Goal: Communication & Community: Answer question/provide support

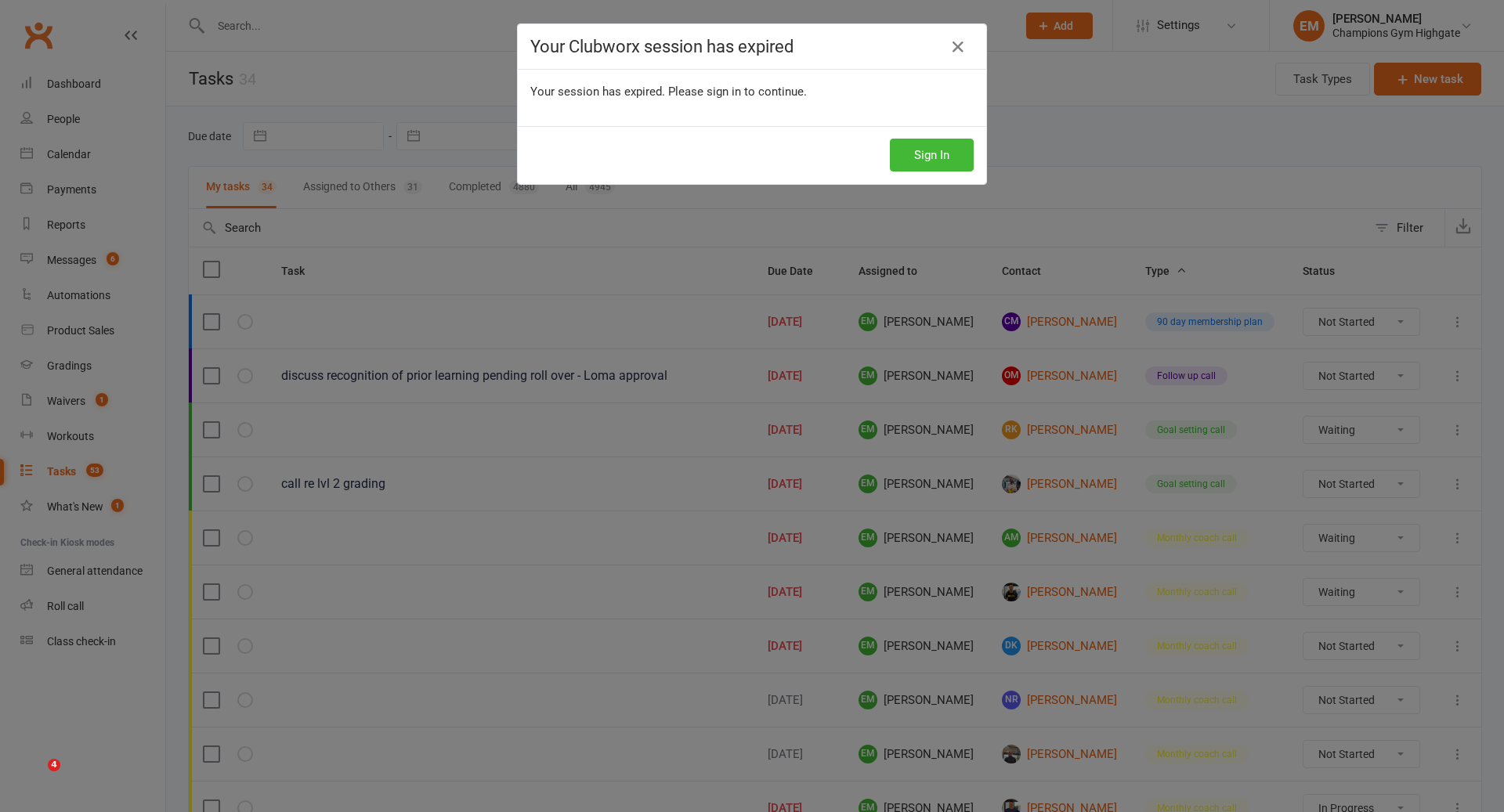
select select "waiting"
select select "started"
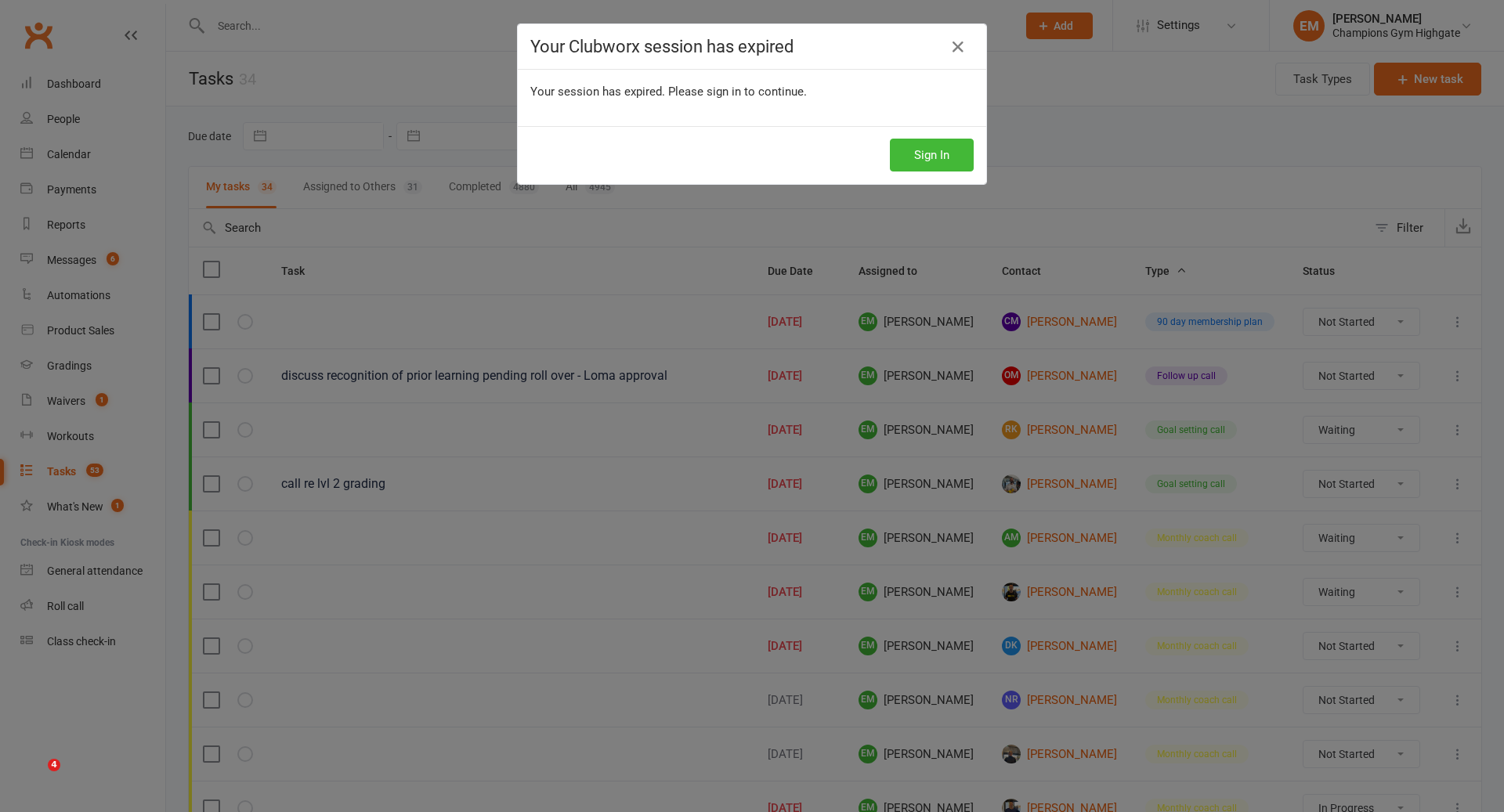
select select "waiting"
select select "started"
select select "waiting"
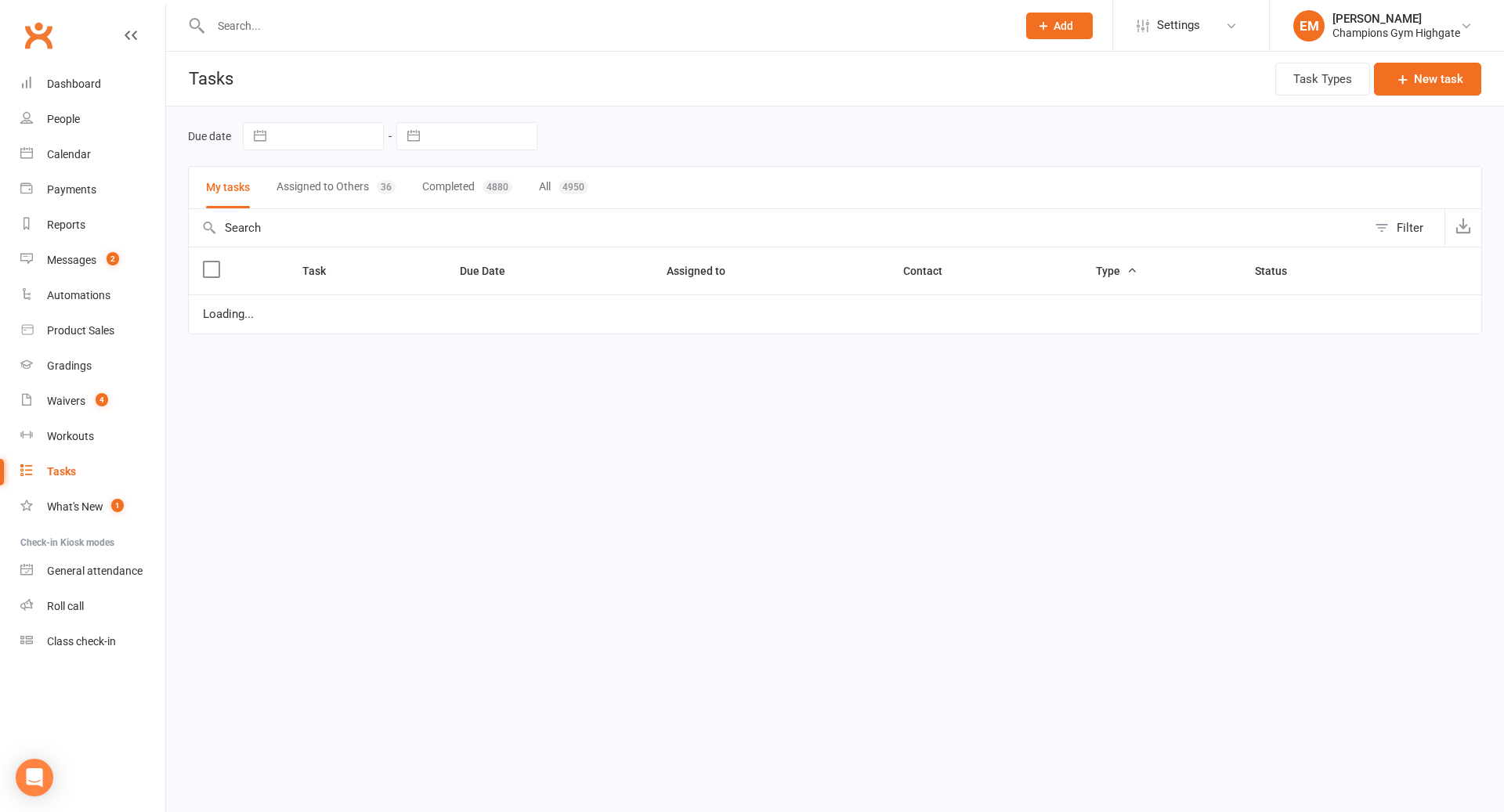
select select "waiting"
select select "started"
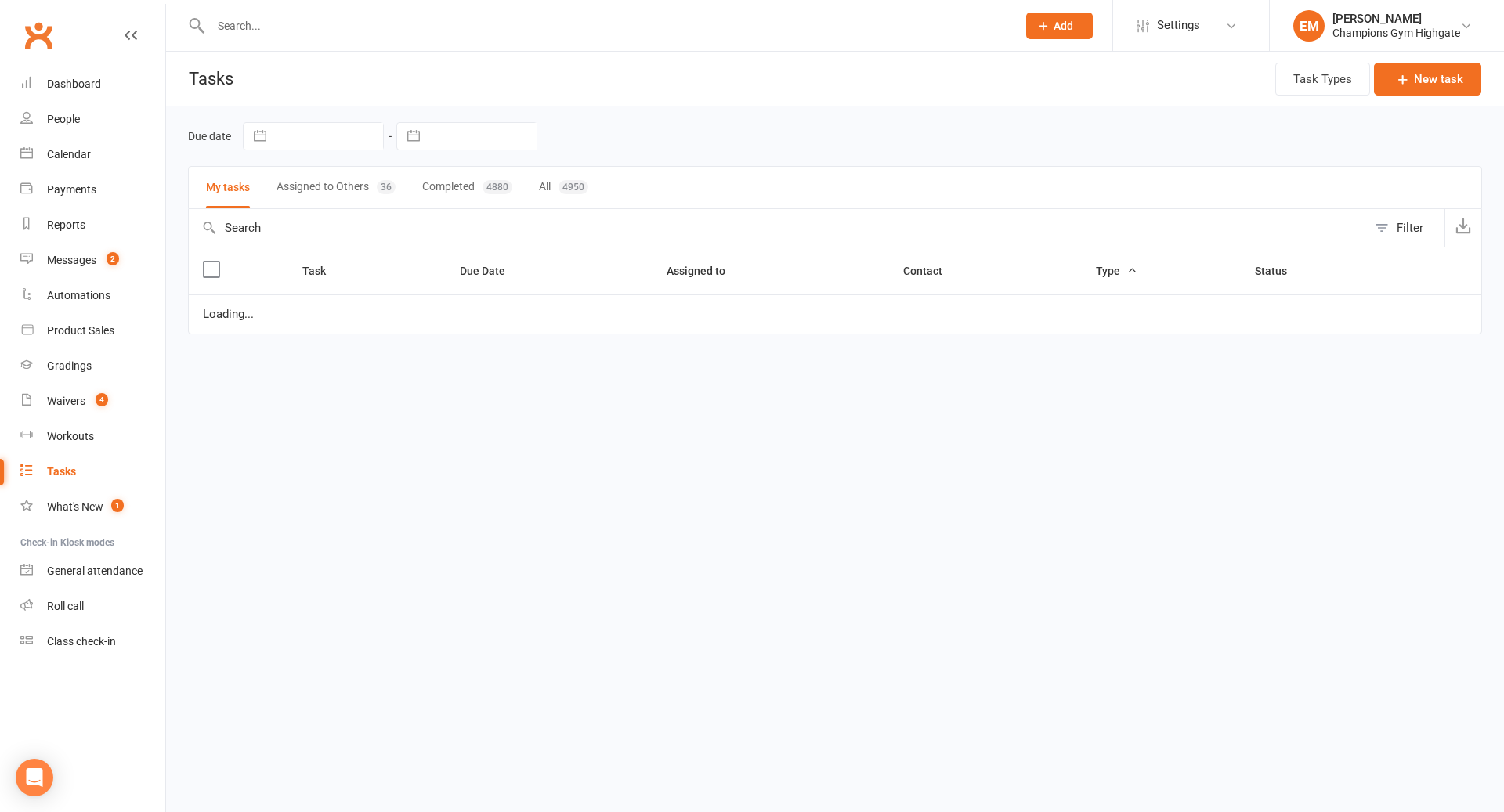
select select "waiting"
select select "started"
select select "waiting"
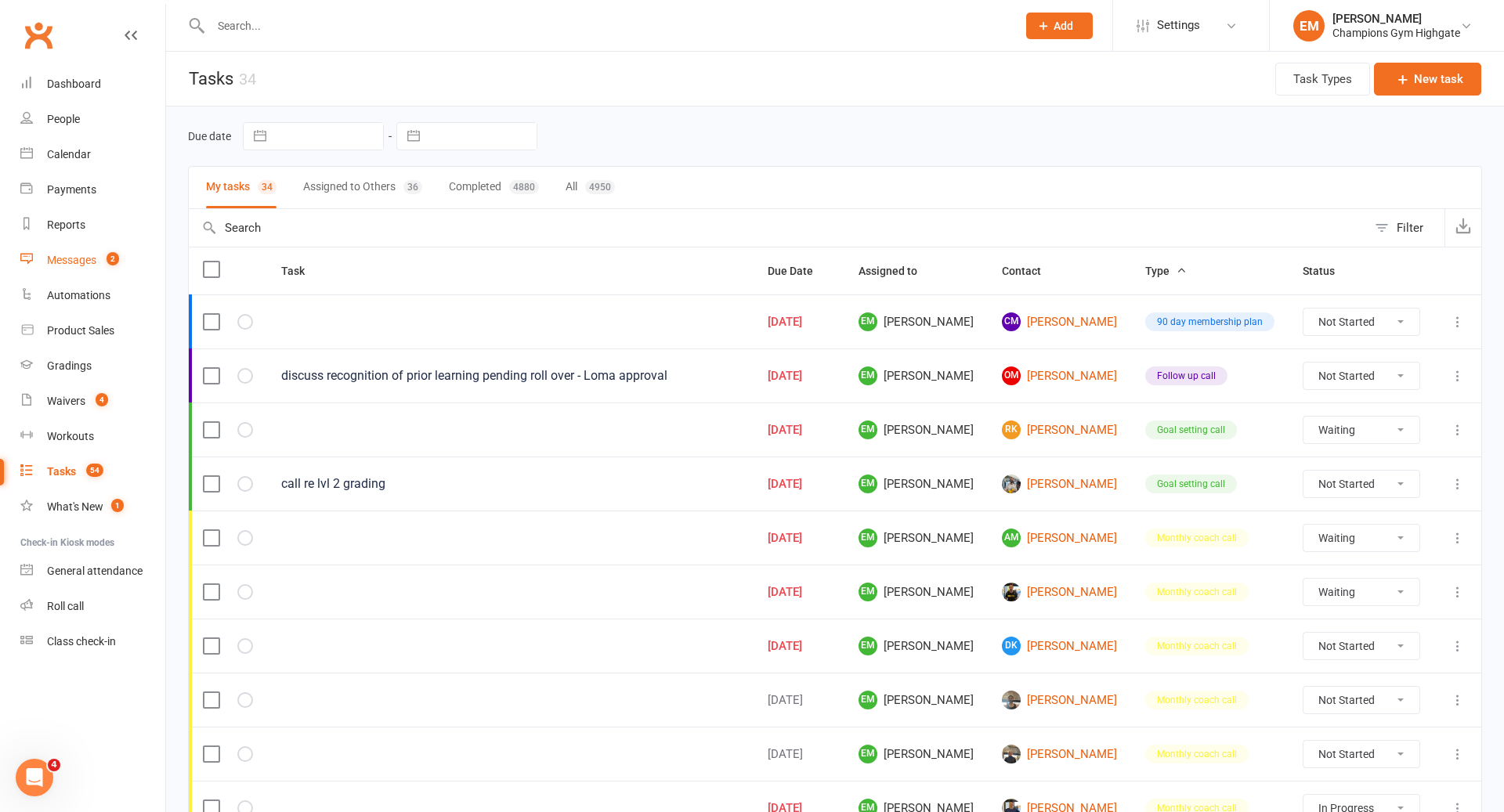
click at [106, 261] on count-badge "2" at bounding box center [109, 260] width 20 height 13
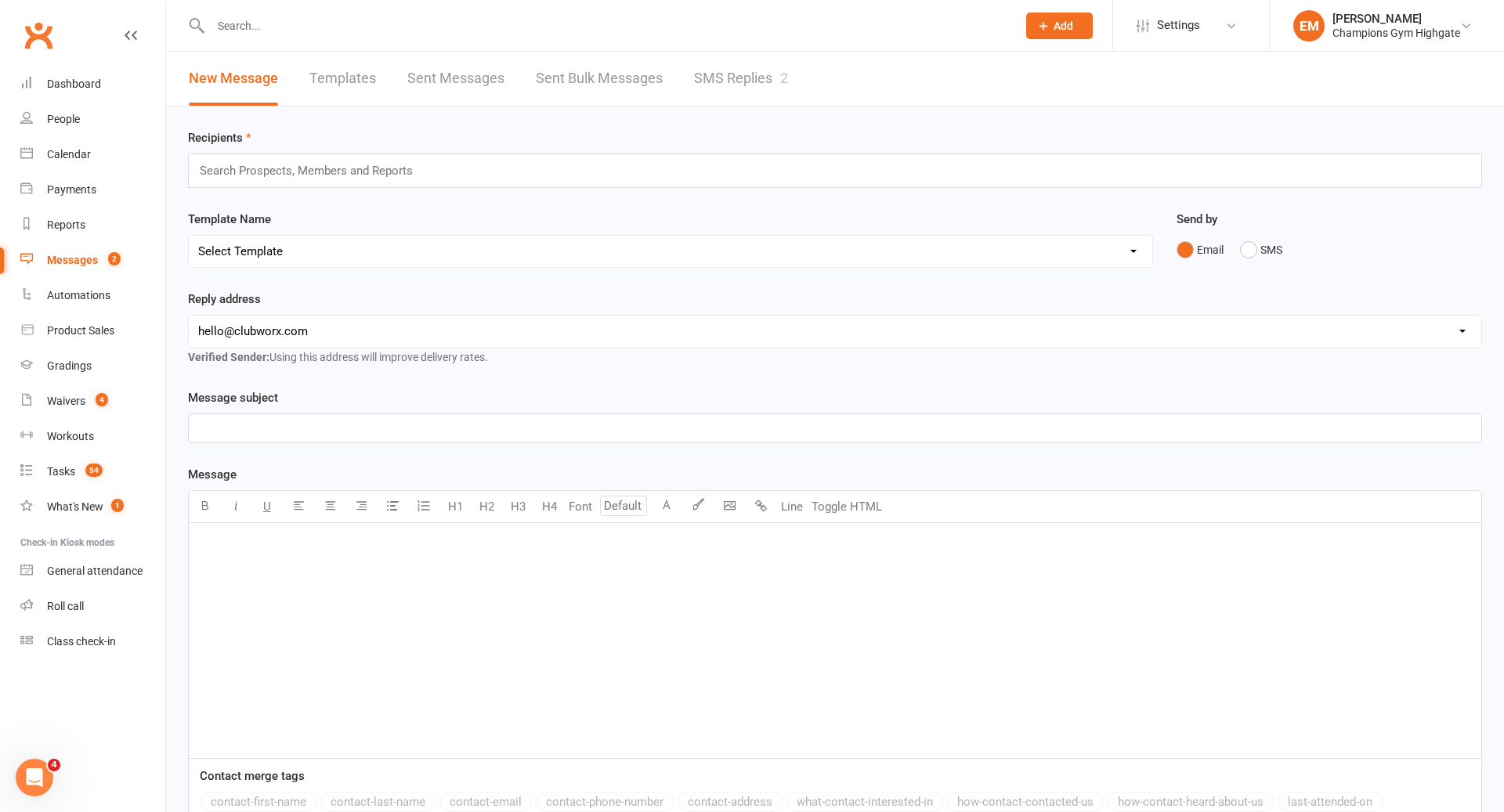
click at [778, 94] on link "SMS Replies 2" at bounding box center [741, 79] width 94 height 54
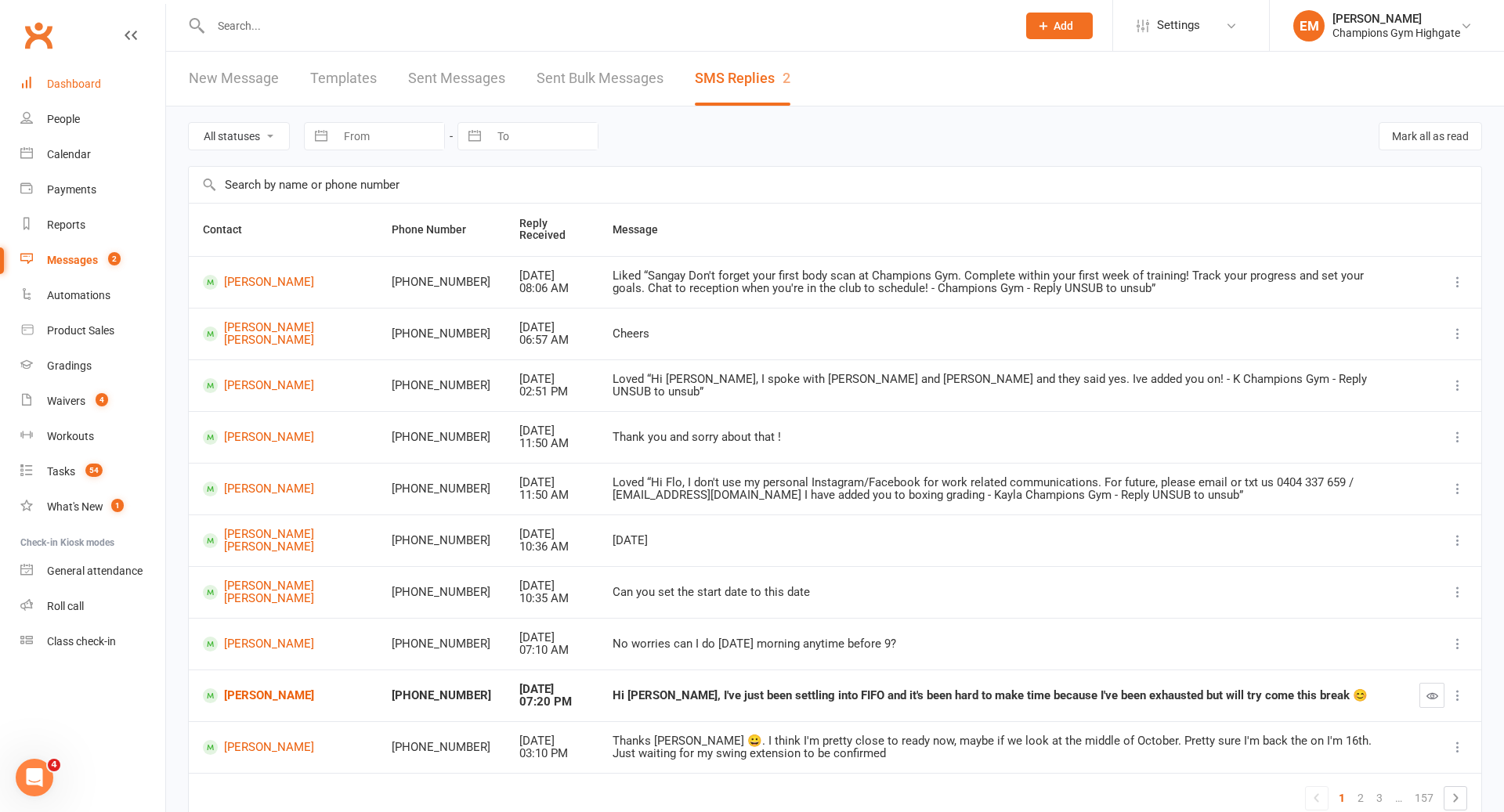
click at [98, 89] on div "Dashboard" at bounding box center [74, 83] width 54 height 13
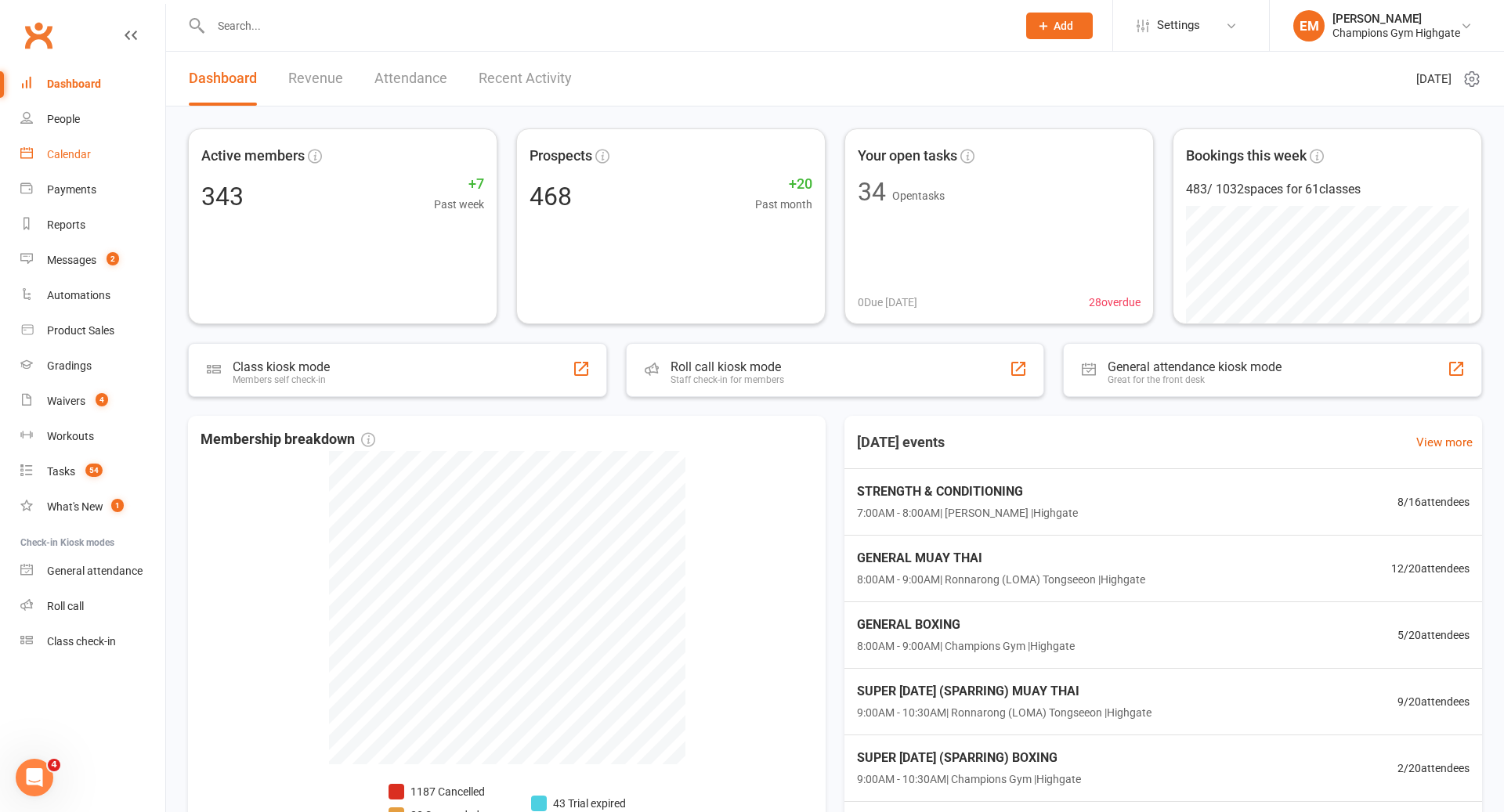
click at [72, 148] on div "Calendar" at bounding box center [69, 154] width 44 height 13
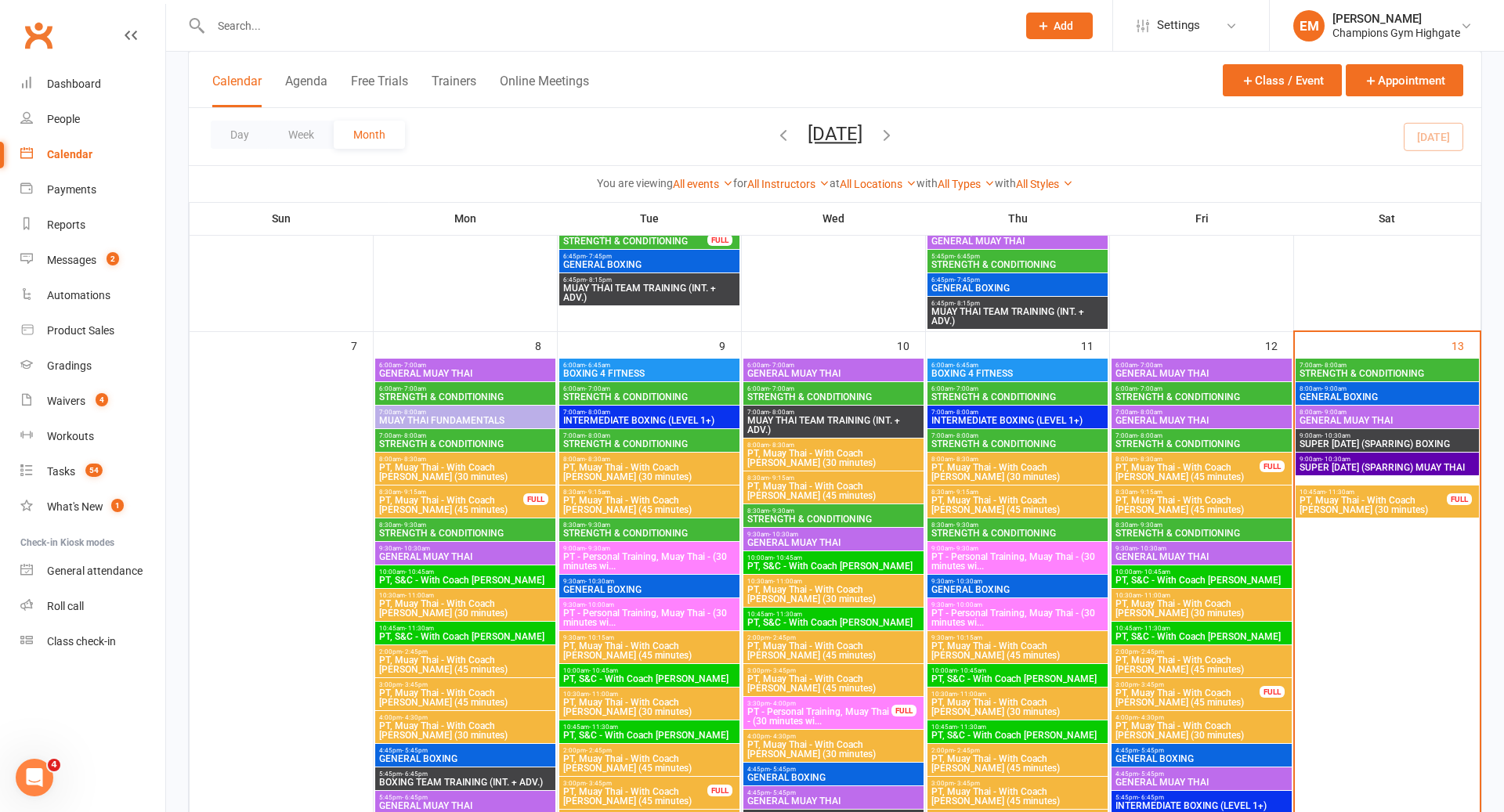
scroll to position [652, 0]
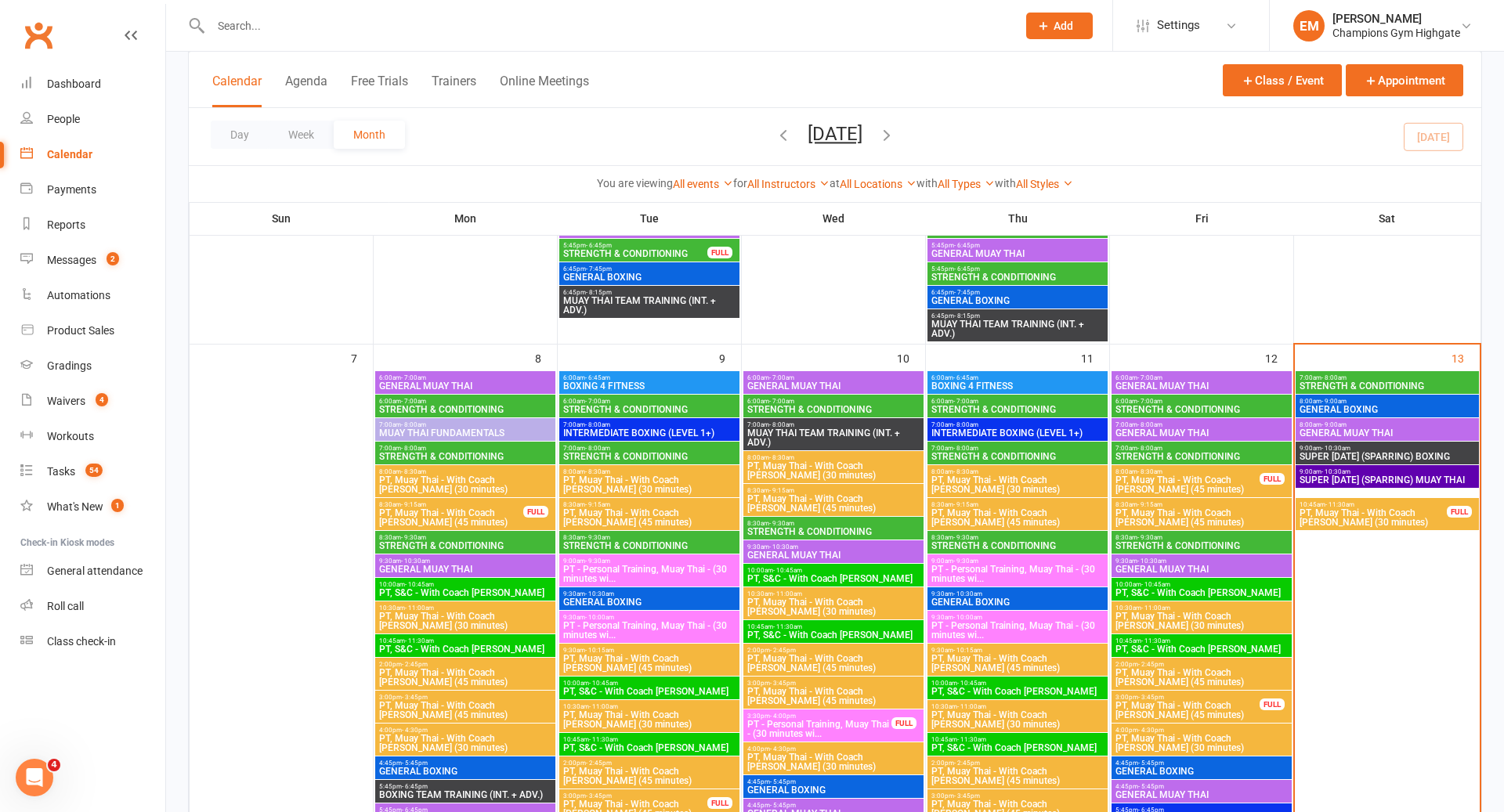
click at [1412, 483] on span "SUPER [DATE] (SPARRING) MUAY THAI" at bounding box center [1387, 479] width 177 height 9
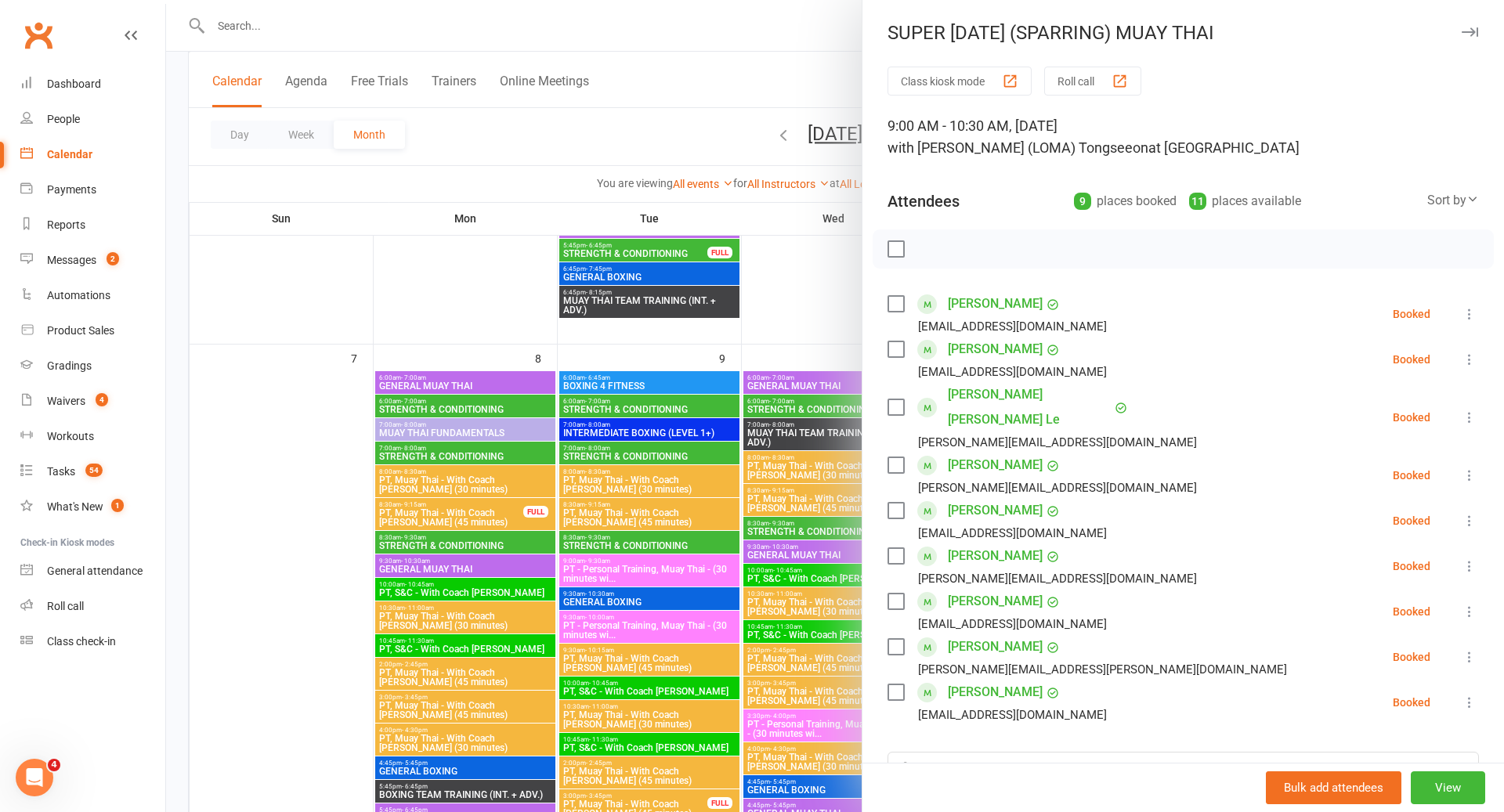
click at [1201, 239] on div at bounding box center [1183, 249] width 621 height 39
click at [1041, 752] on input "search" at bounding box center [1182, 768] width 592 height 33
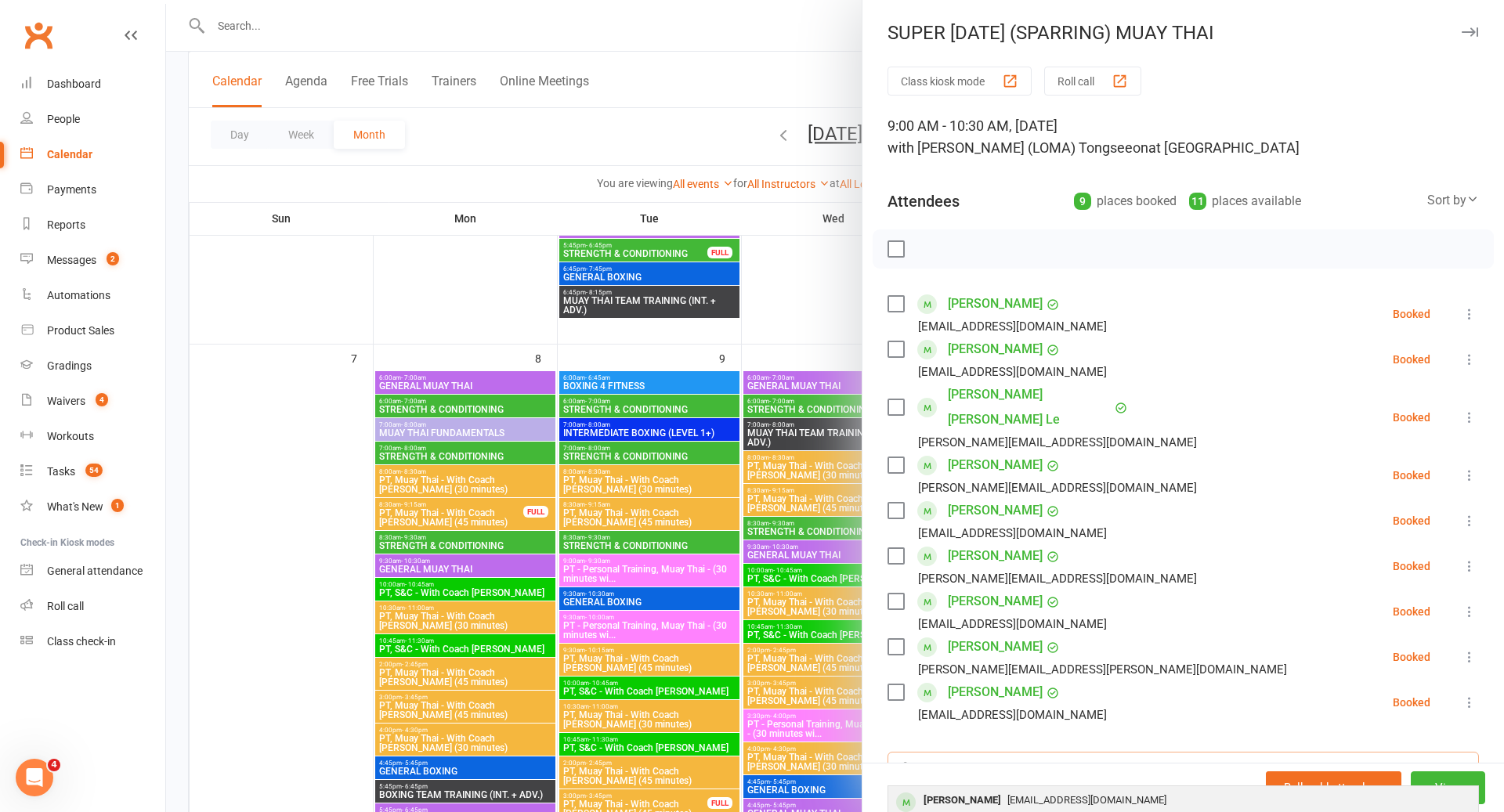
type input "emma"
click at [1015, 794] on span "emmamallia.32@hotmail.com" at bounding box center [1086, 800] width 159 height 12
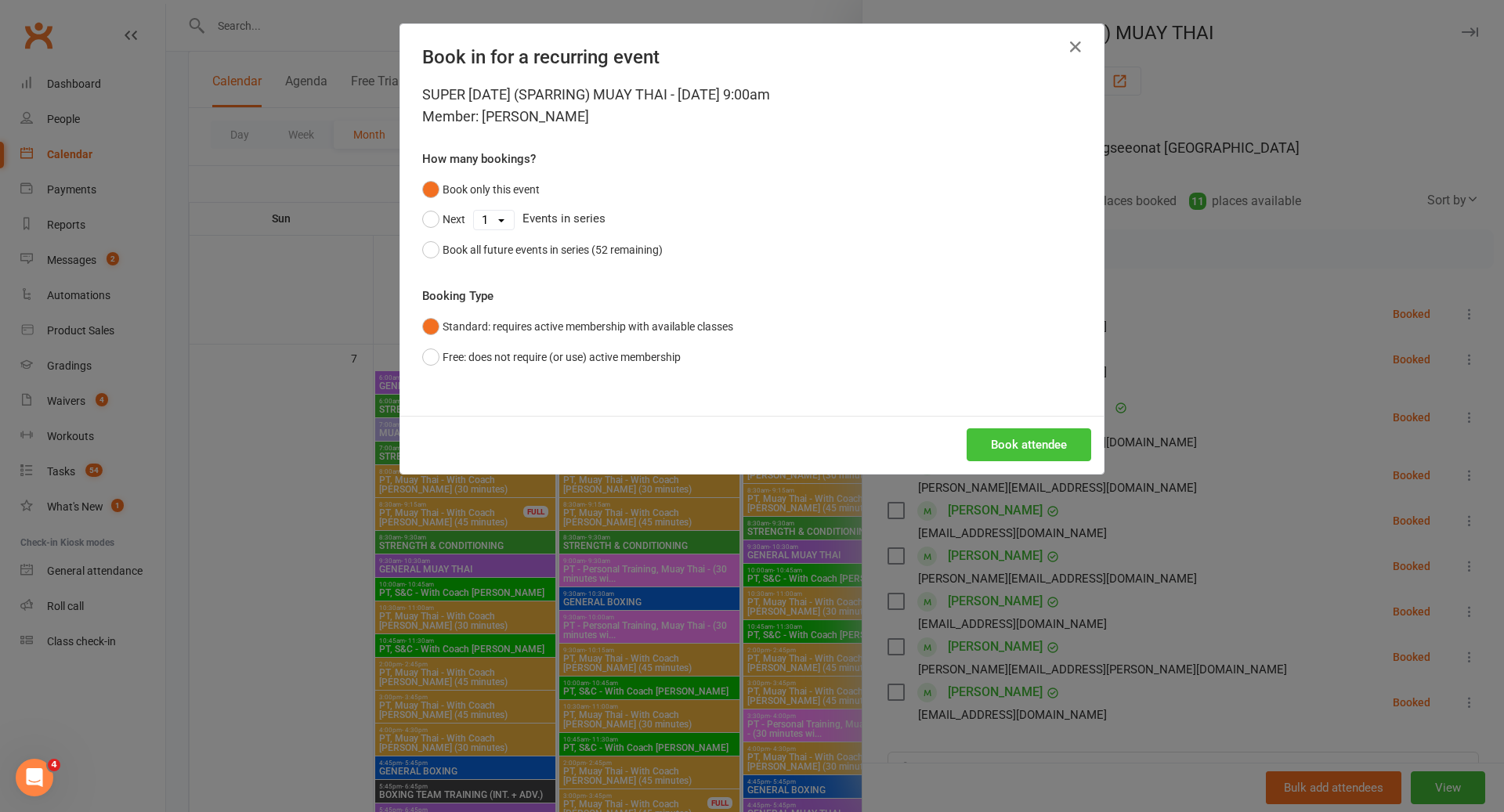
click at [1024, 442] on button "Book attendee" at bounding box center [1029, 445] width 125 height 33
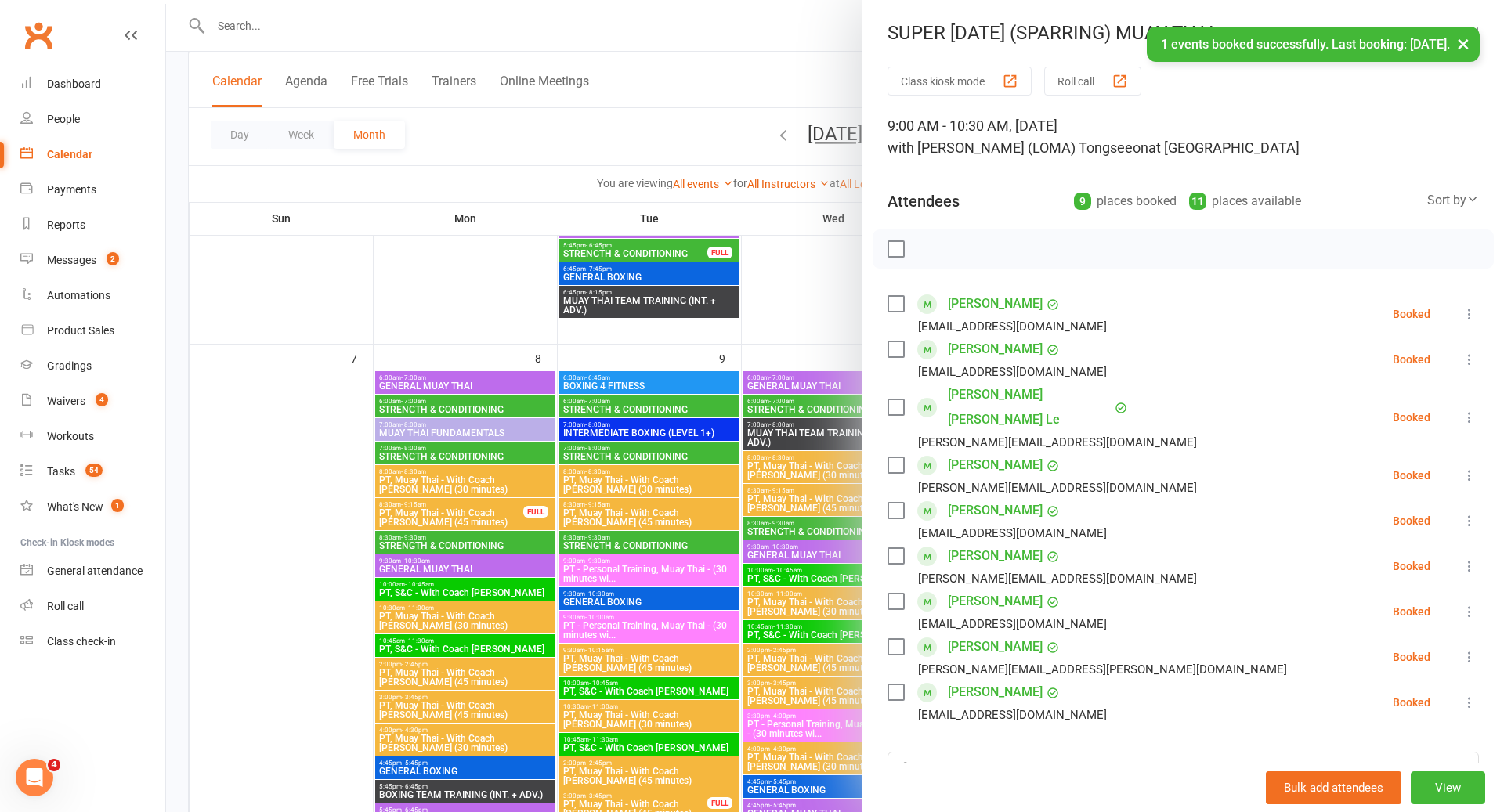
click at [706, 541] on div at bounding box center [835, 406] width 1338 height 812
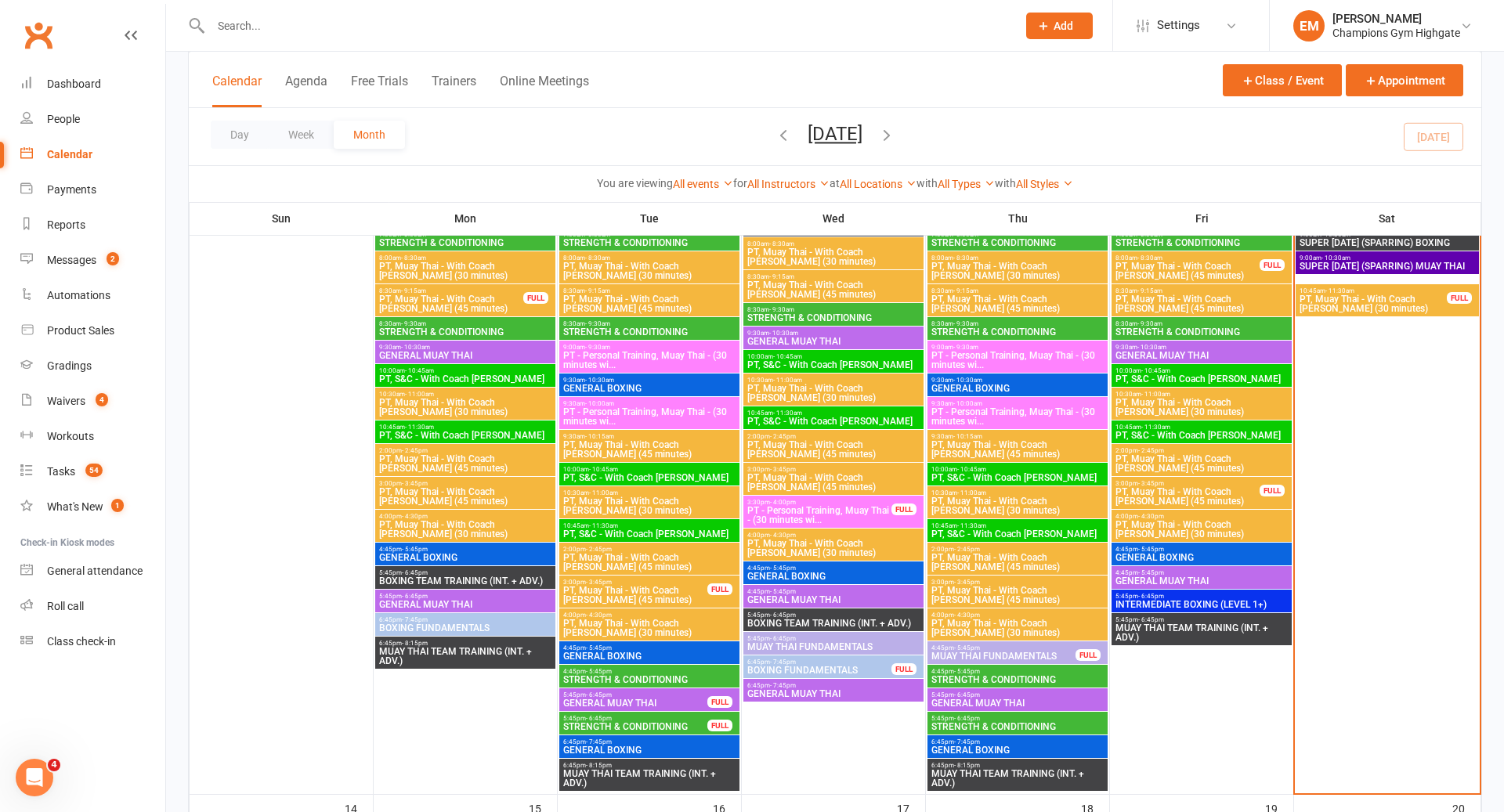
scroll to position [863, 0]
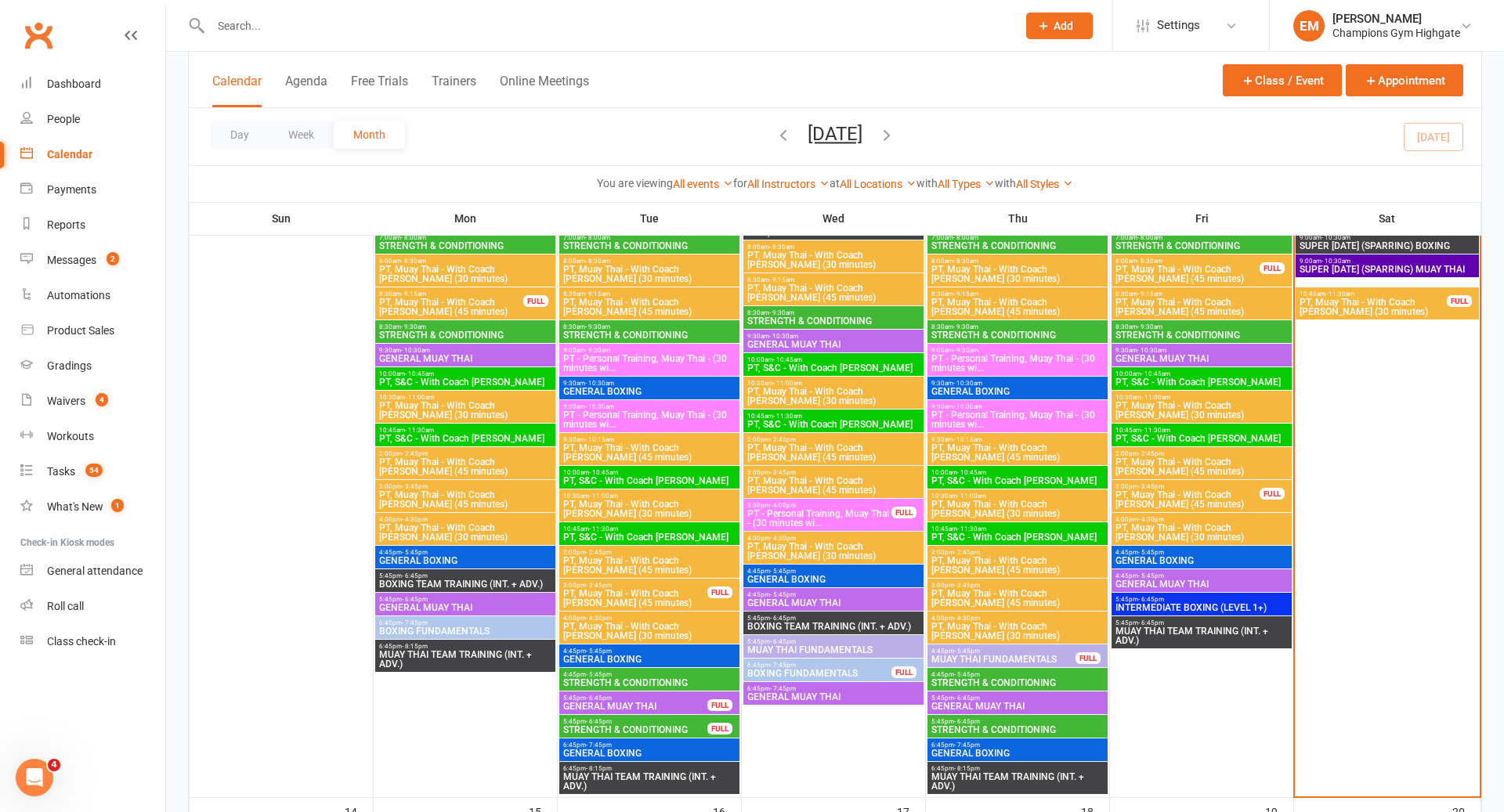
click at [1203, 502] on span "PT, Muay Thai - With Coach Loma (45 minutes)" at bounding box center [1187, 500] width 146 height 19
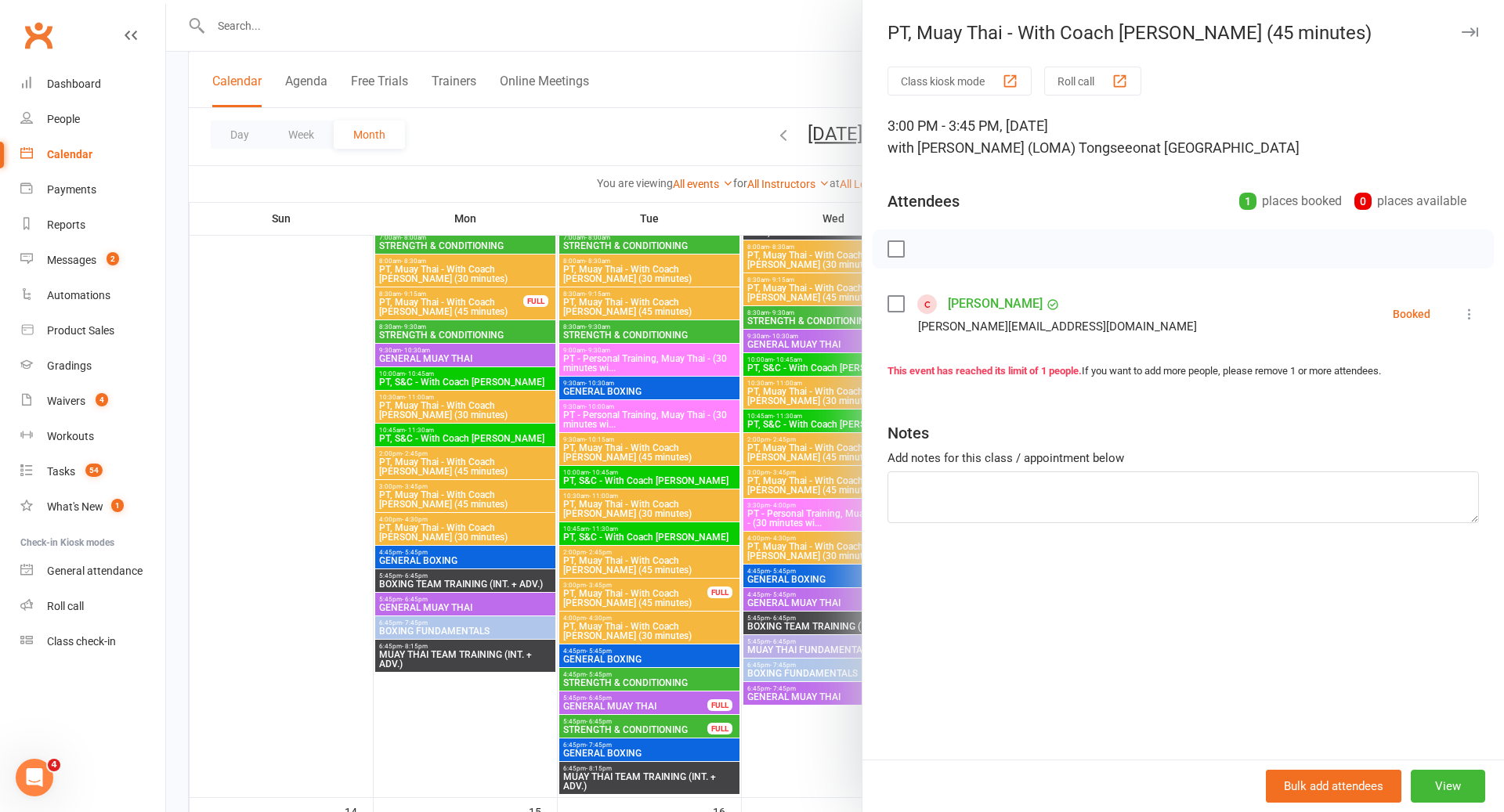
click at [895, 308] on label at bounding box center [895, 304] width 15 height 15
click at [933, 246] on icon "button" at bounding box center [930, 249] width 17 height 17
click at [804, 456] on div at bounding box center [835, 406] width 1338 height 812
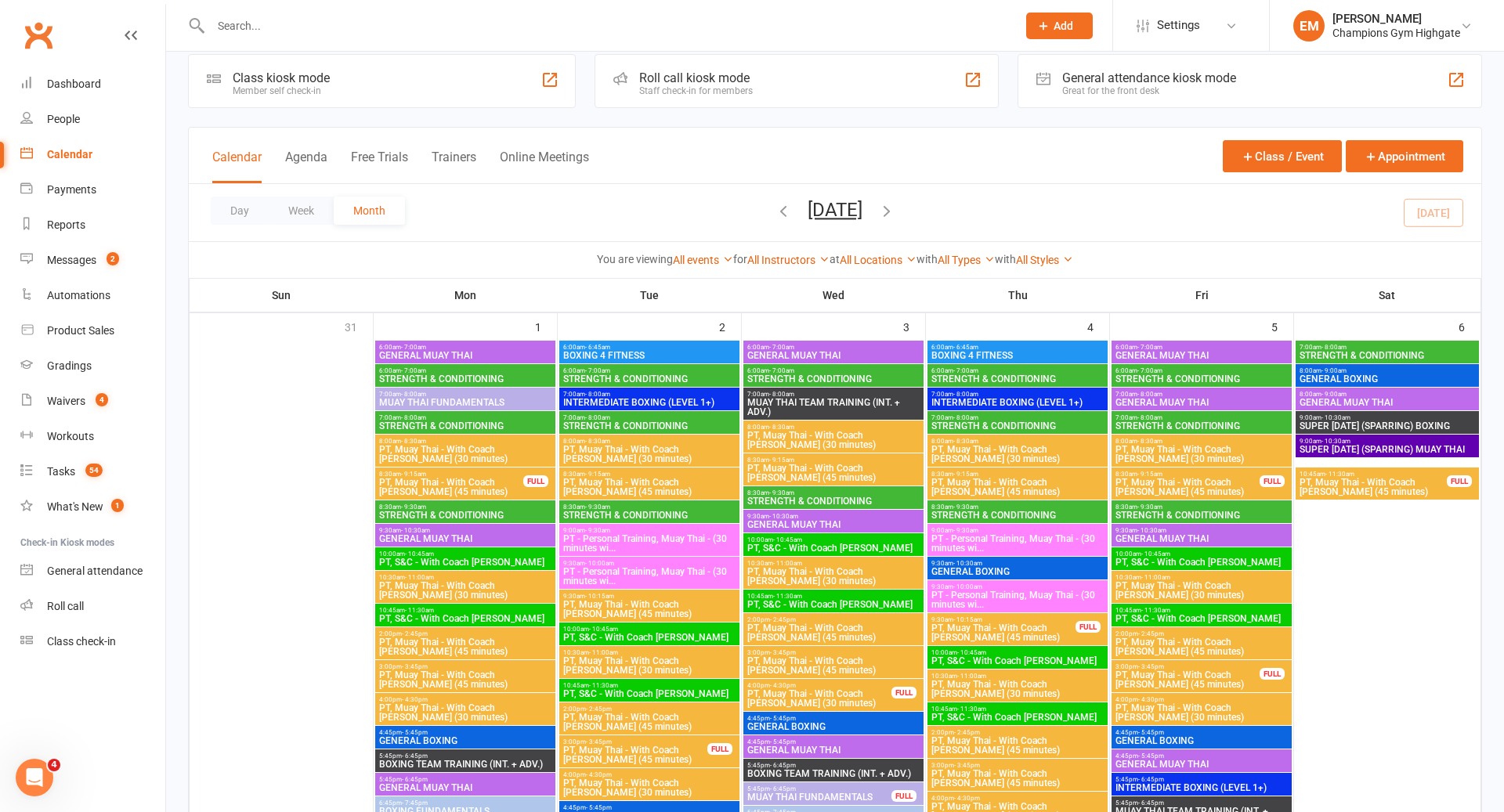
scroll to position [0, 0]
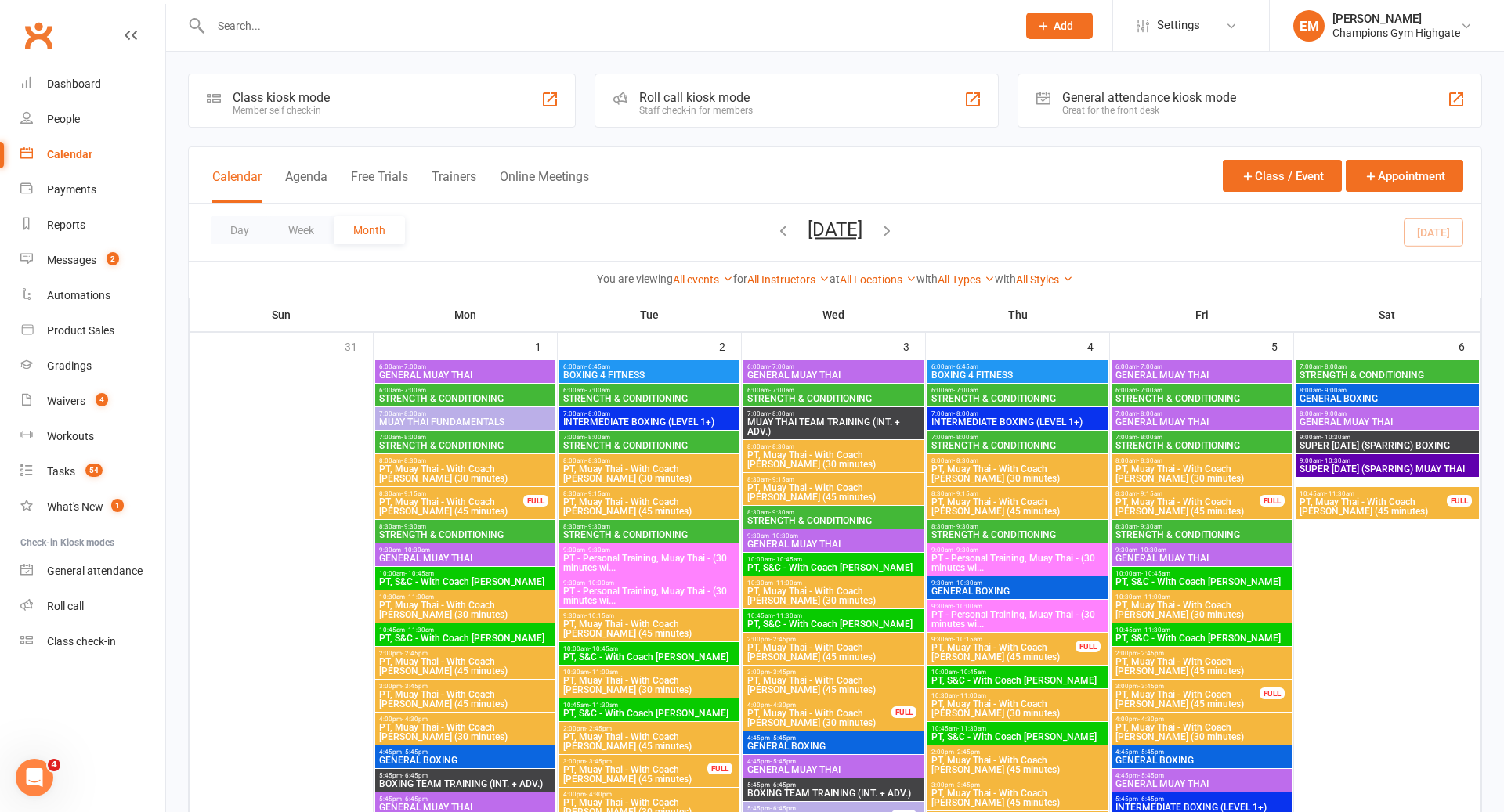
click at [1209, 690] on span "PT, Muay Thai - With Coach Loma (45 minutes)" at bounding box center [1187, 699] width 146 height 19
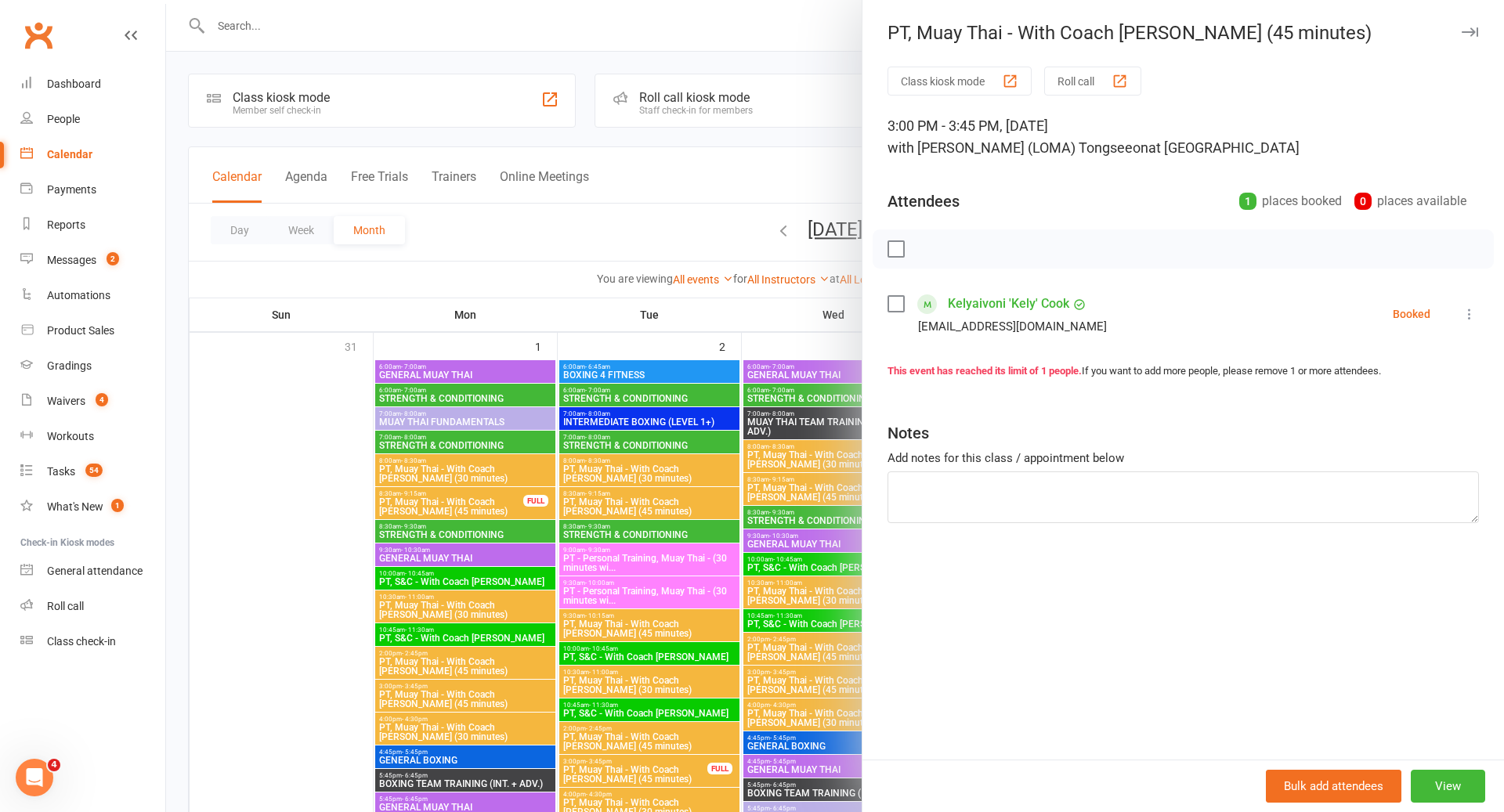
click at [898, 311] on label at bounding box center [895, 304] width 15 height 15
click at [805, 564] on div at bounding box center [835, 406] width 1338 height 812
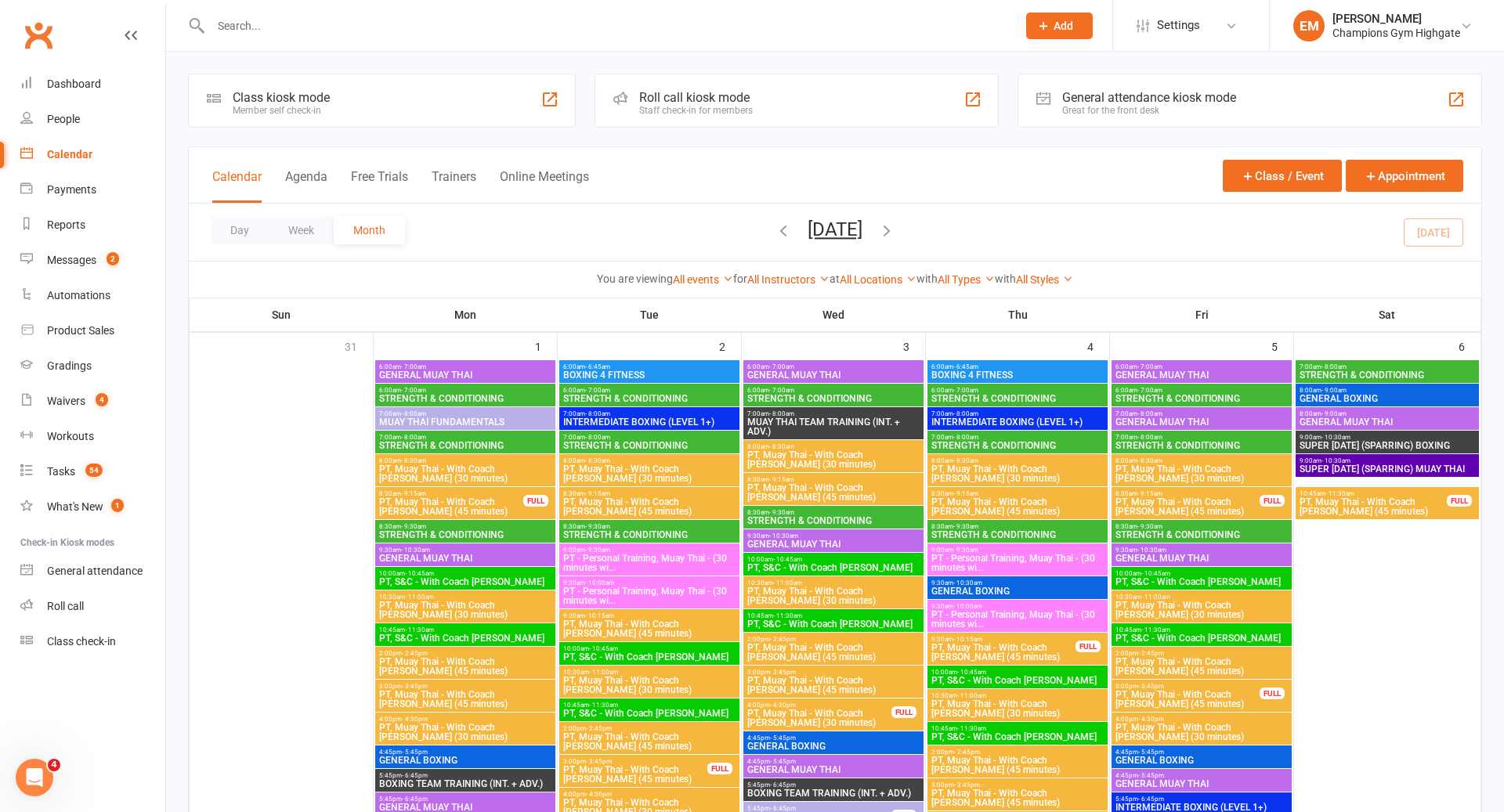
click at [318, 12] on div at bounding box center [596, 25] width 817 height 51
click at [259, 25] on input "text" at bounding box center [606, 26] width 800 height 22
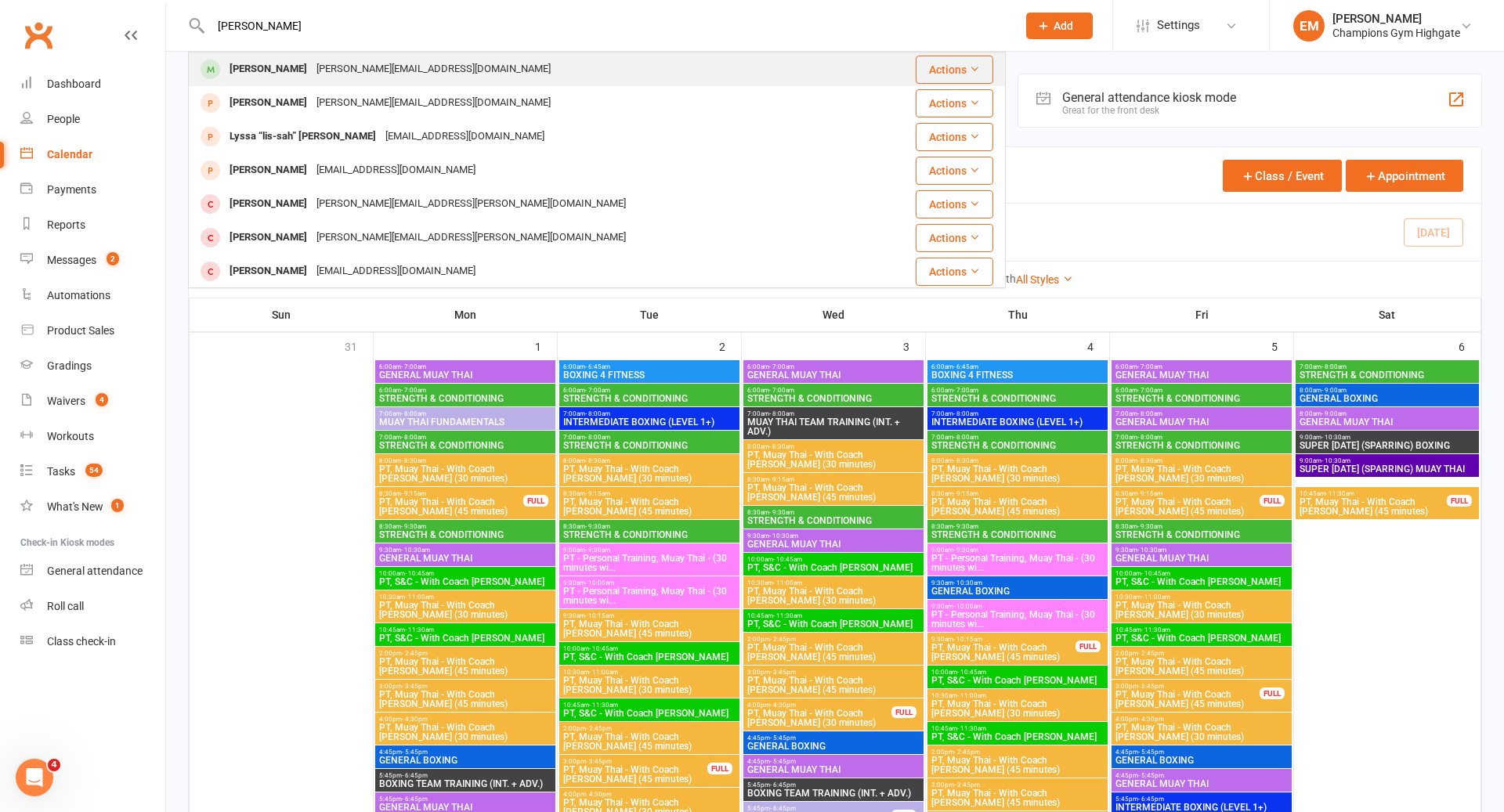
type input "melissa"
click at [284, 81] on div "Melissa Gomesz melissa.m.gomesz@gmail.com" at bounding box center [528, 70] width 678 height 32
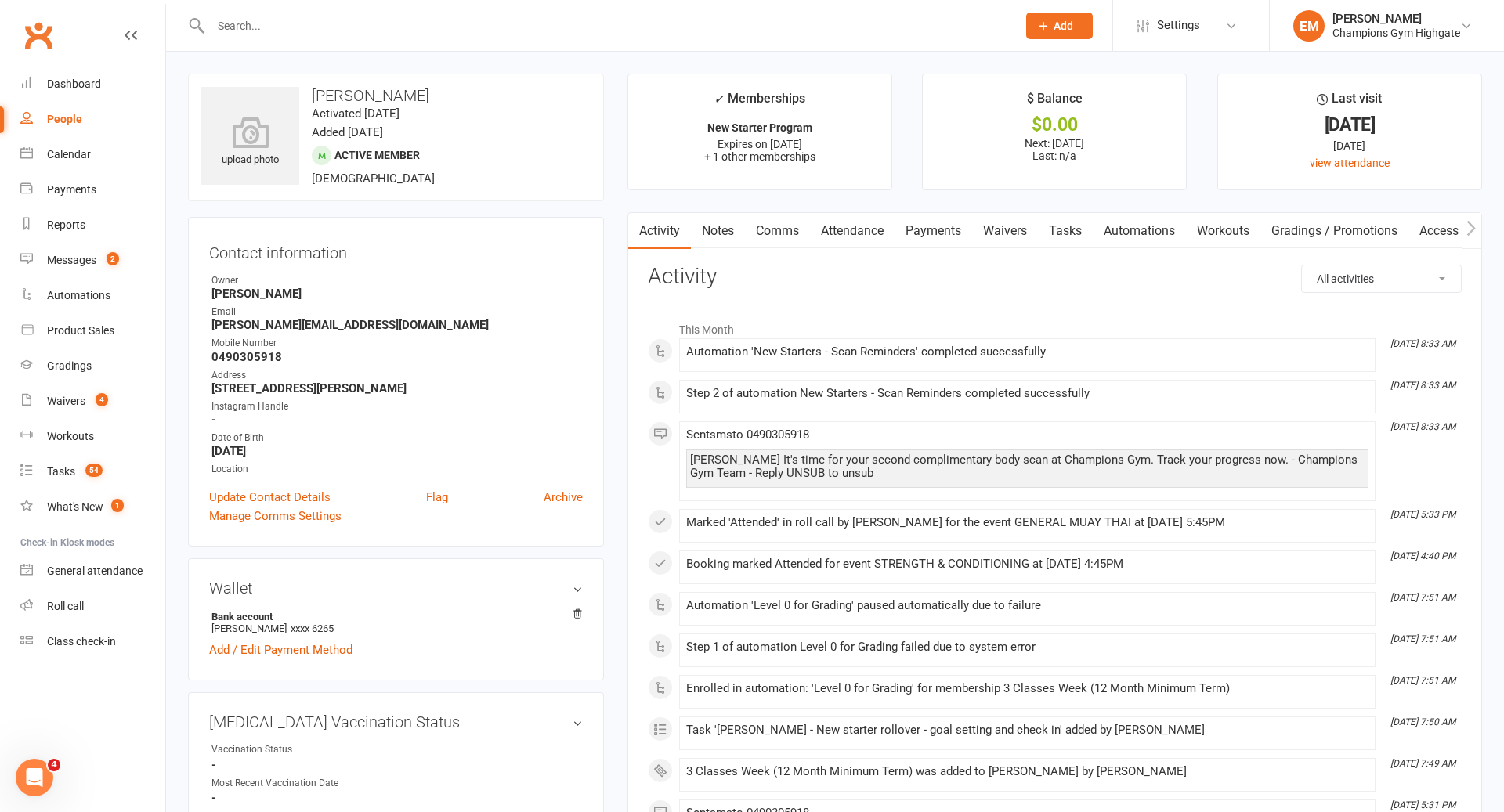
click at [745, 247] on link "Comms" at bounding box center [777, 231] width 65 height 36
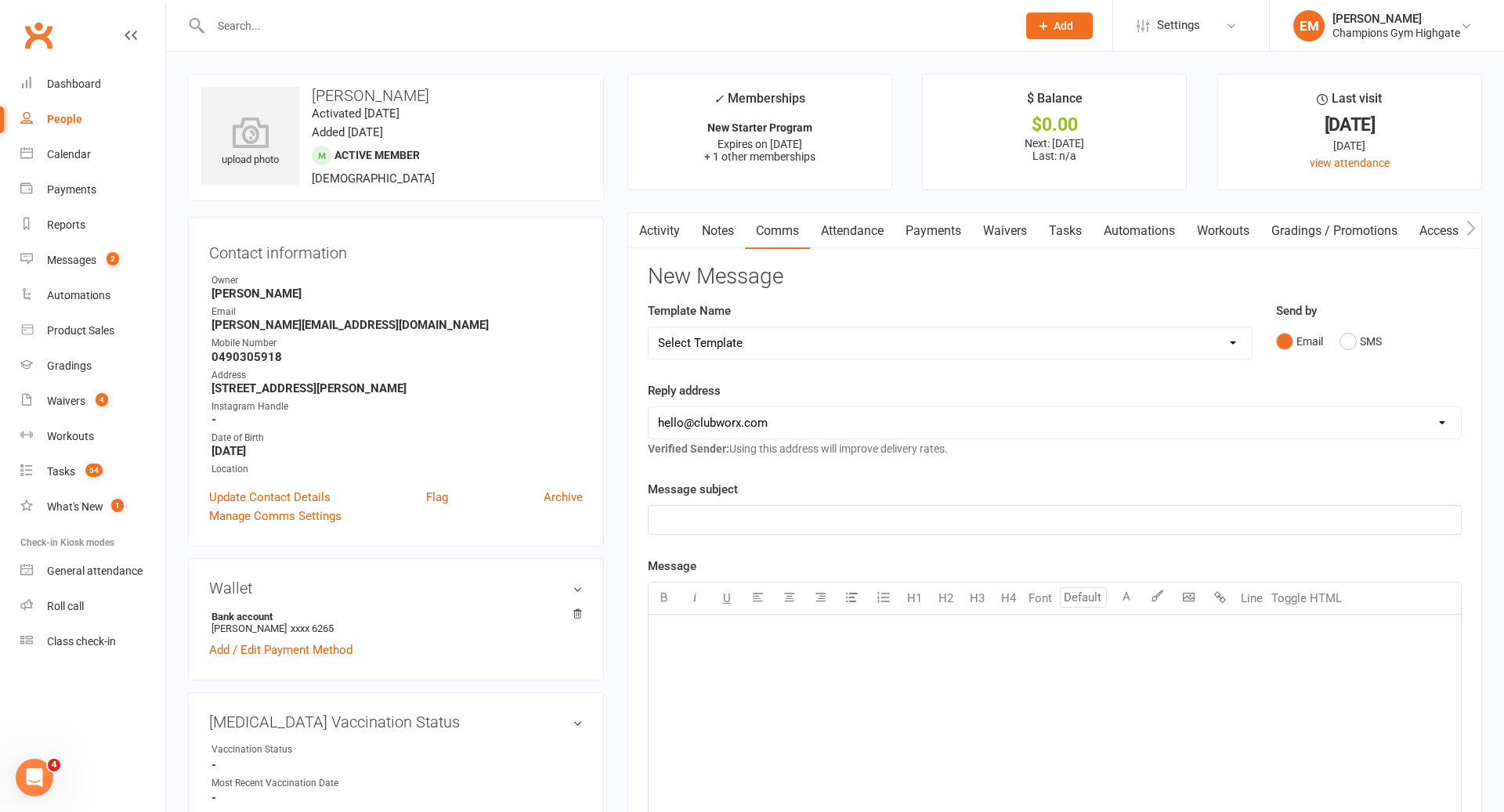
click at [733, 242] on link "Notes" at bounding box center [718, 231] width 54 height 36
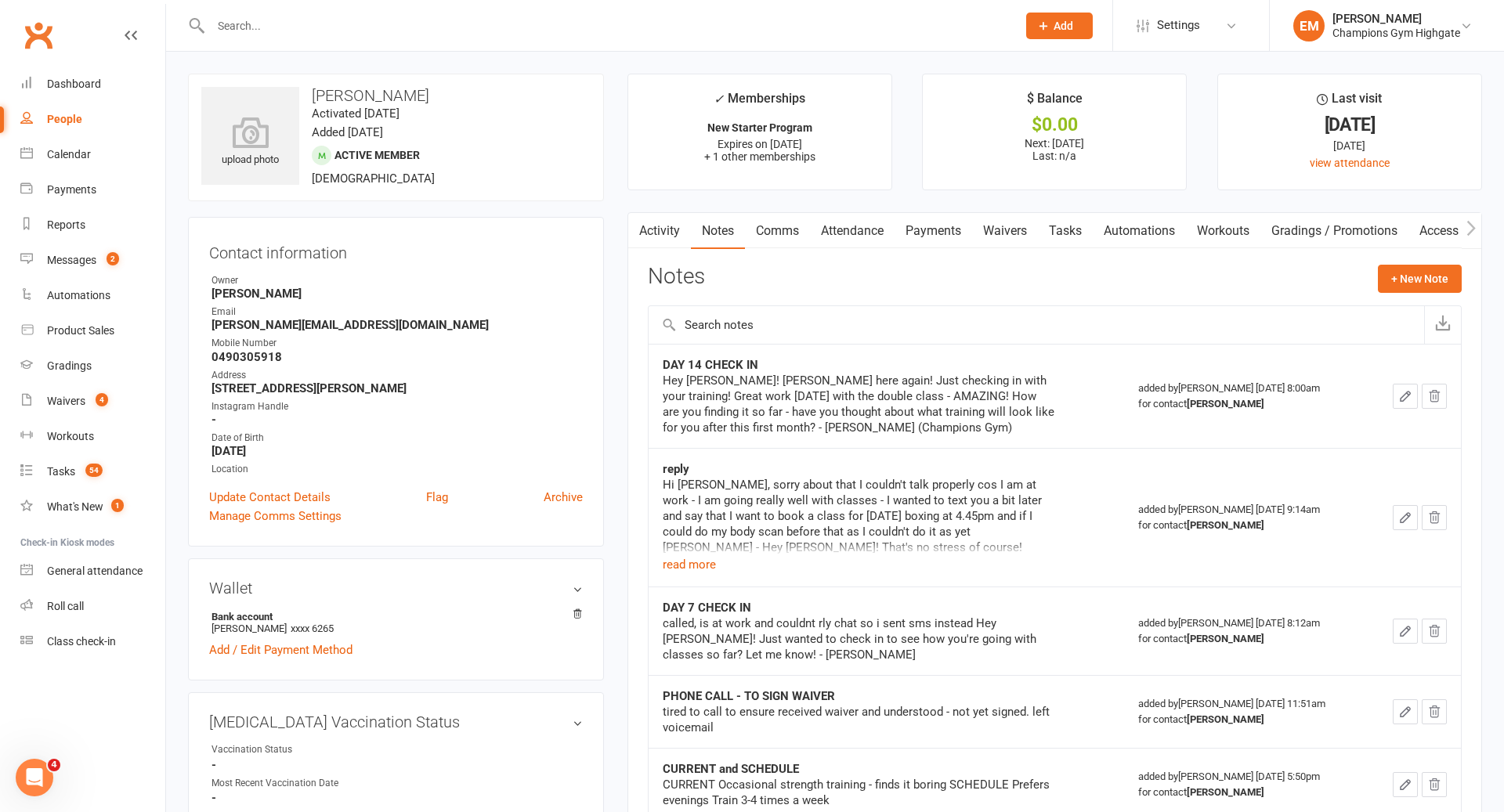
click at [796, 229] on link "Comms" at bounding box center [777, 231] width 65 height 36
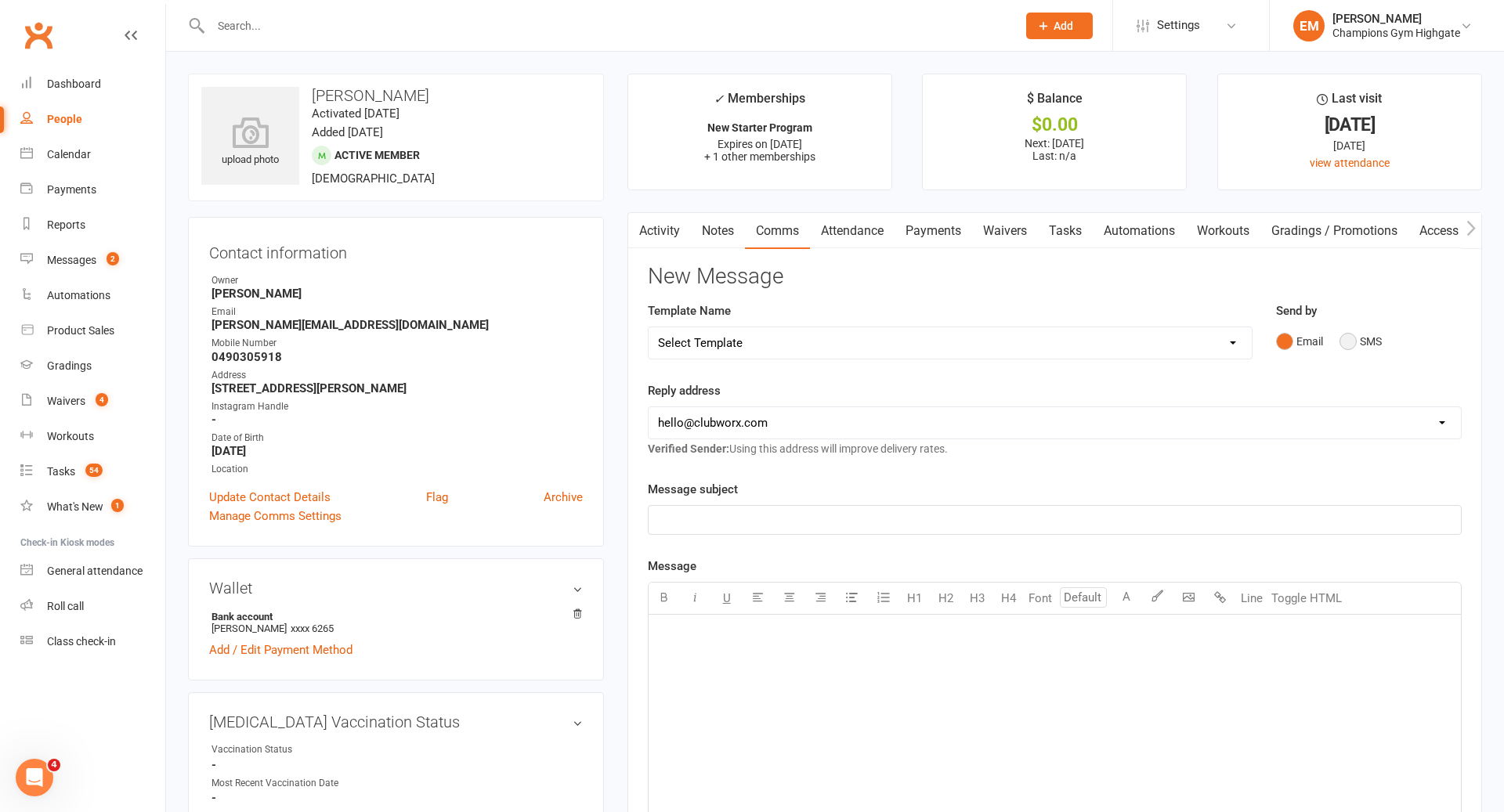
click at [1356, 329] on button "SMS" at bounding box center [1361, 341] width 42 height 30
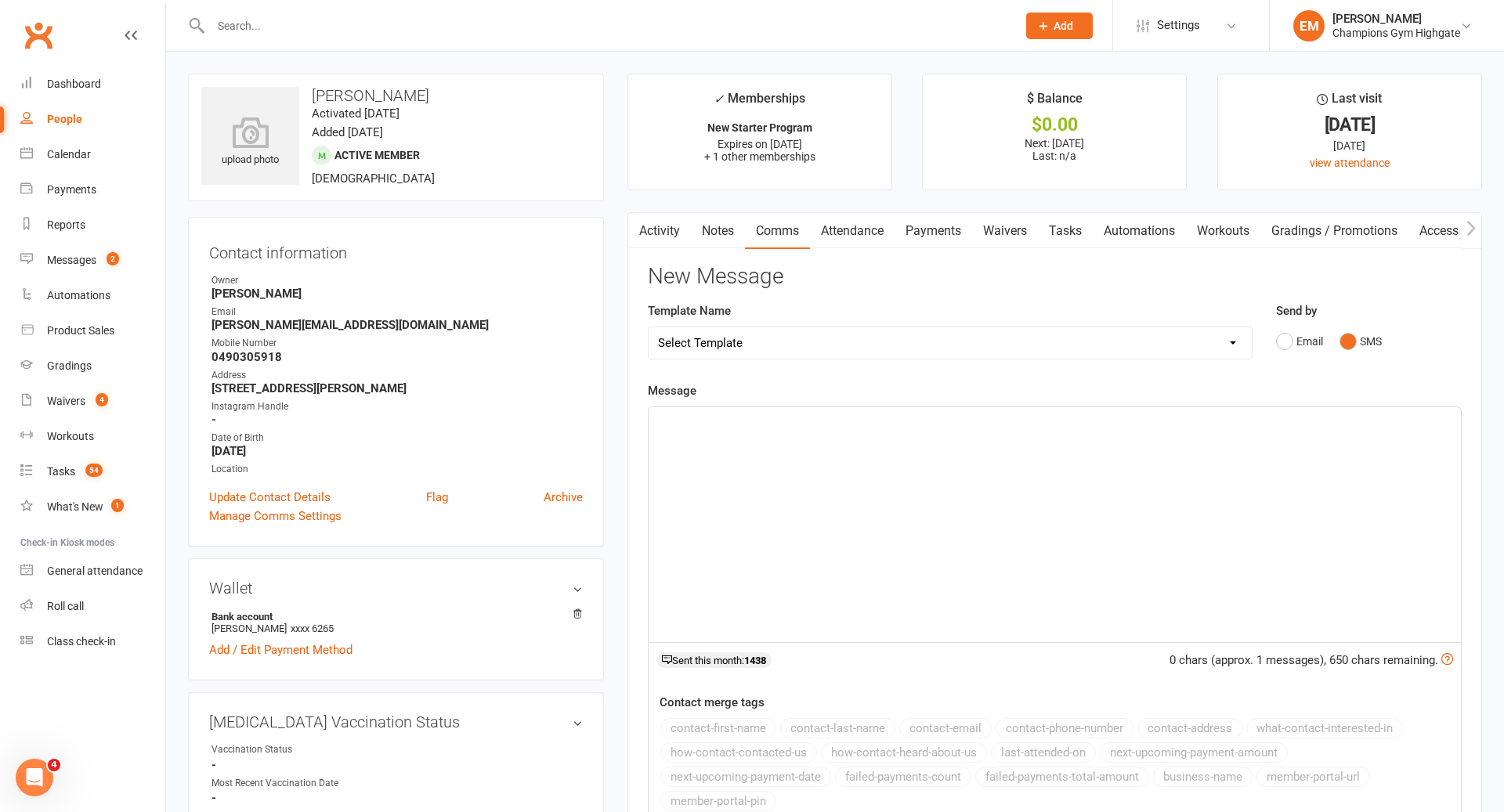
click at [1219, 445] on div "﻿" at bounding box center [1054, 524] width 812 height 235
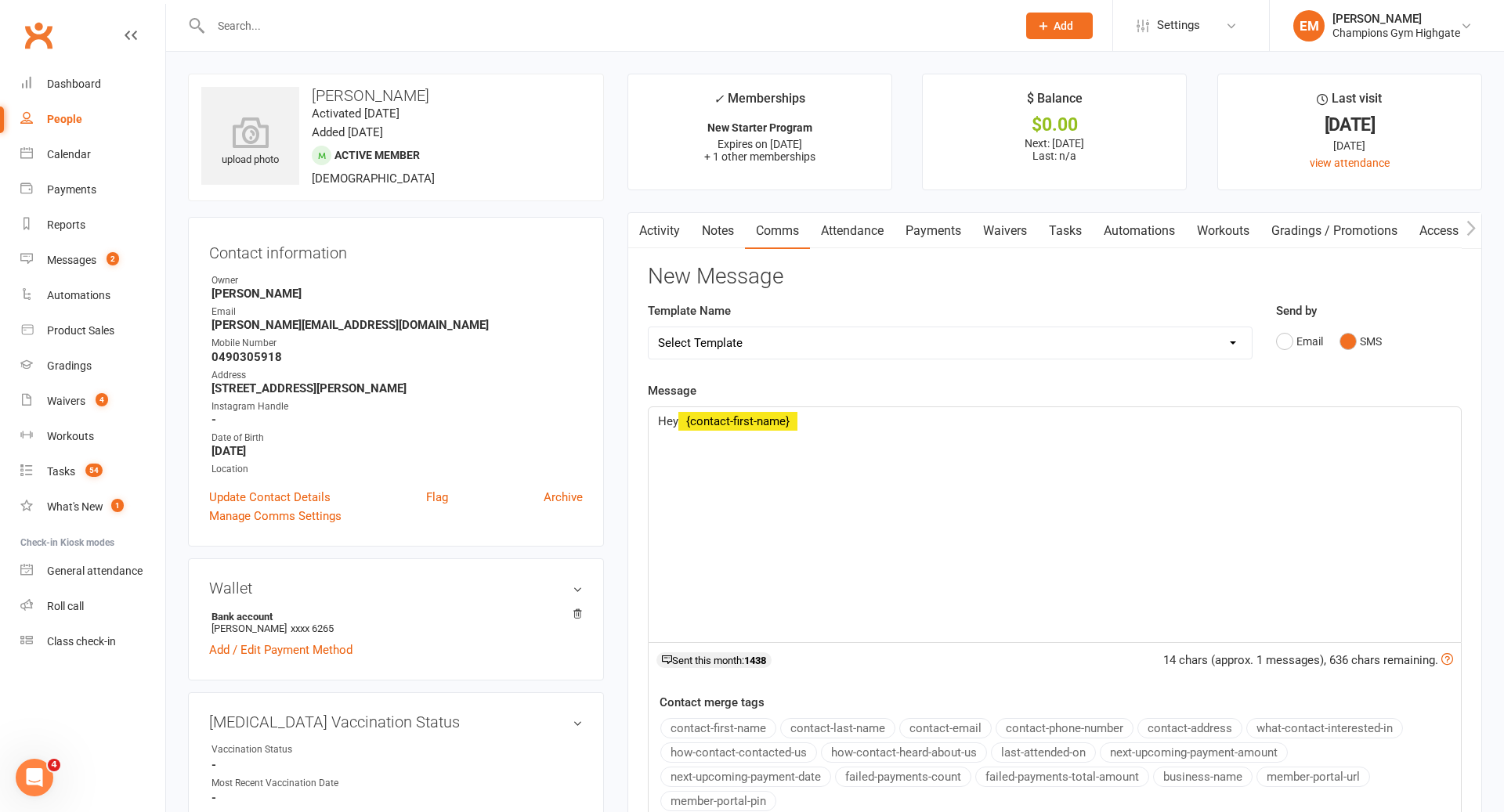
click at [730, 725] on button "contact-first-name" at bounding box center [718, 728] width 116 height 20
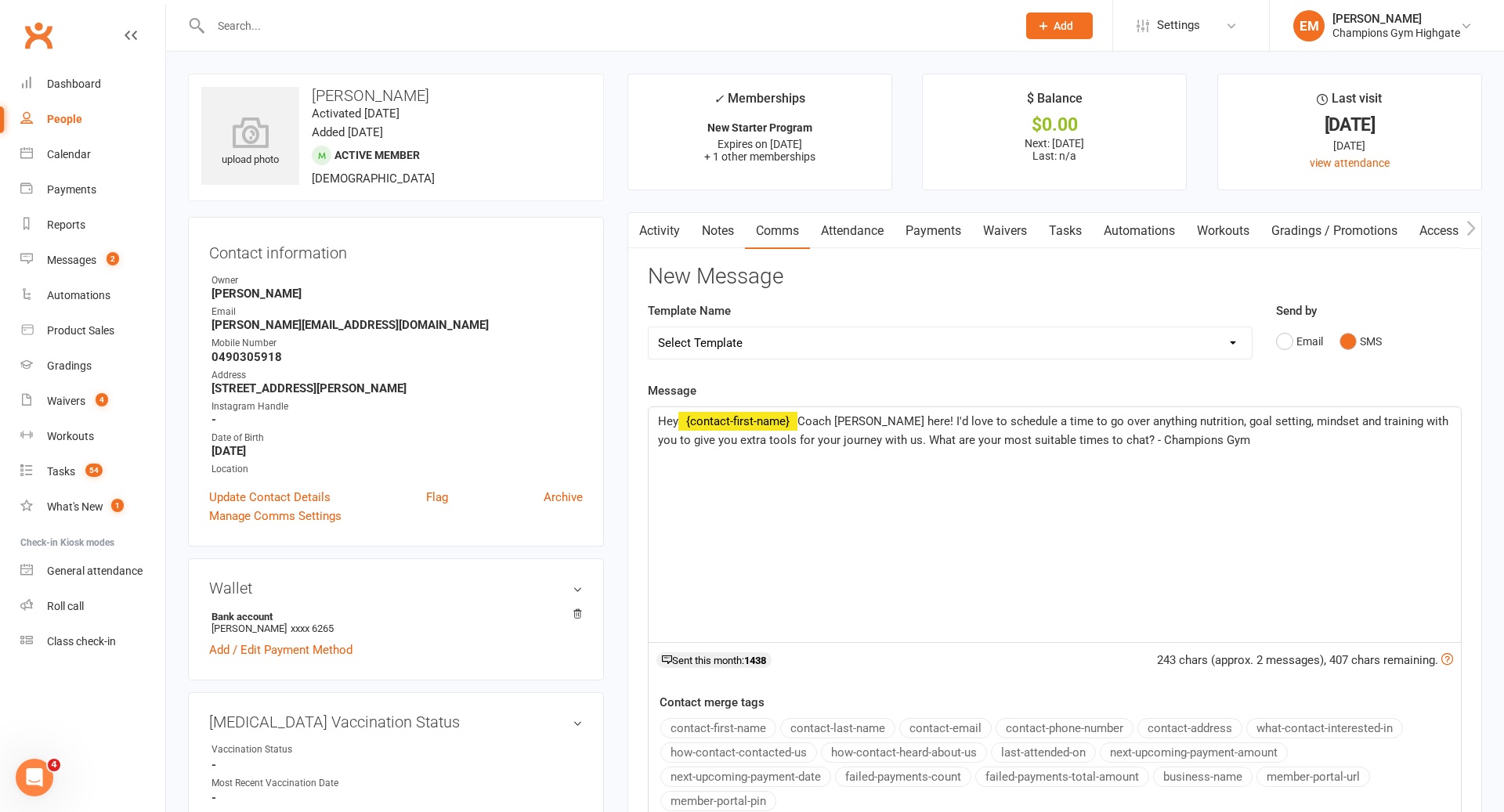
scroll to position [443, 0]
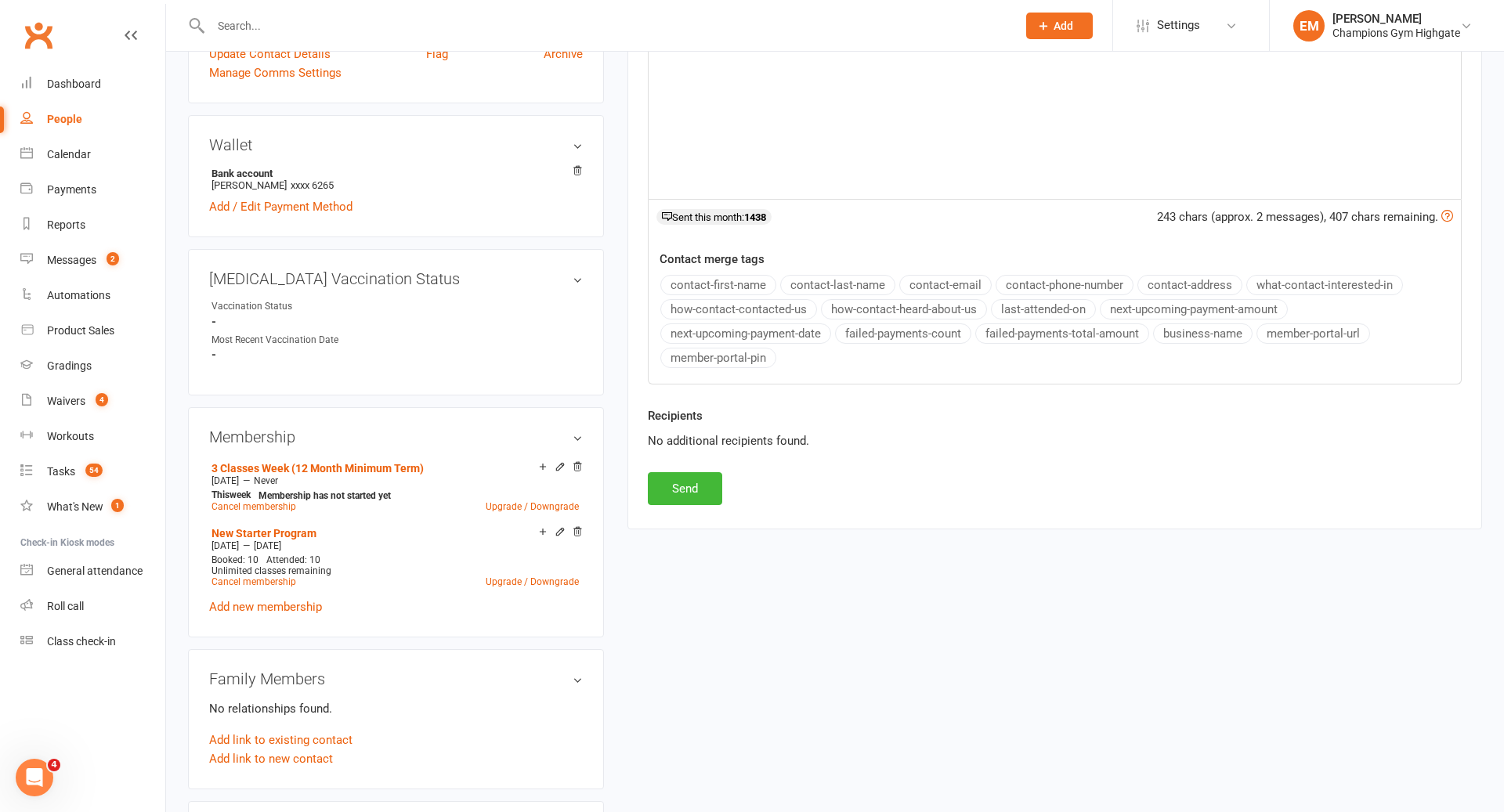
click at [715, 512] on div "Activity Notes Comms Attendance Payments Waivers Tasks Automations Workouts Gra…" at bounding box center [1054, 148] width 855 height 759
click at [708, 486] on button "Send" at bounding box center [685, 488] width 75 height 33
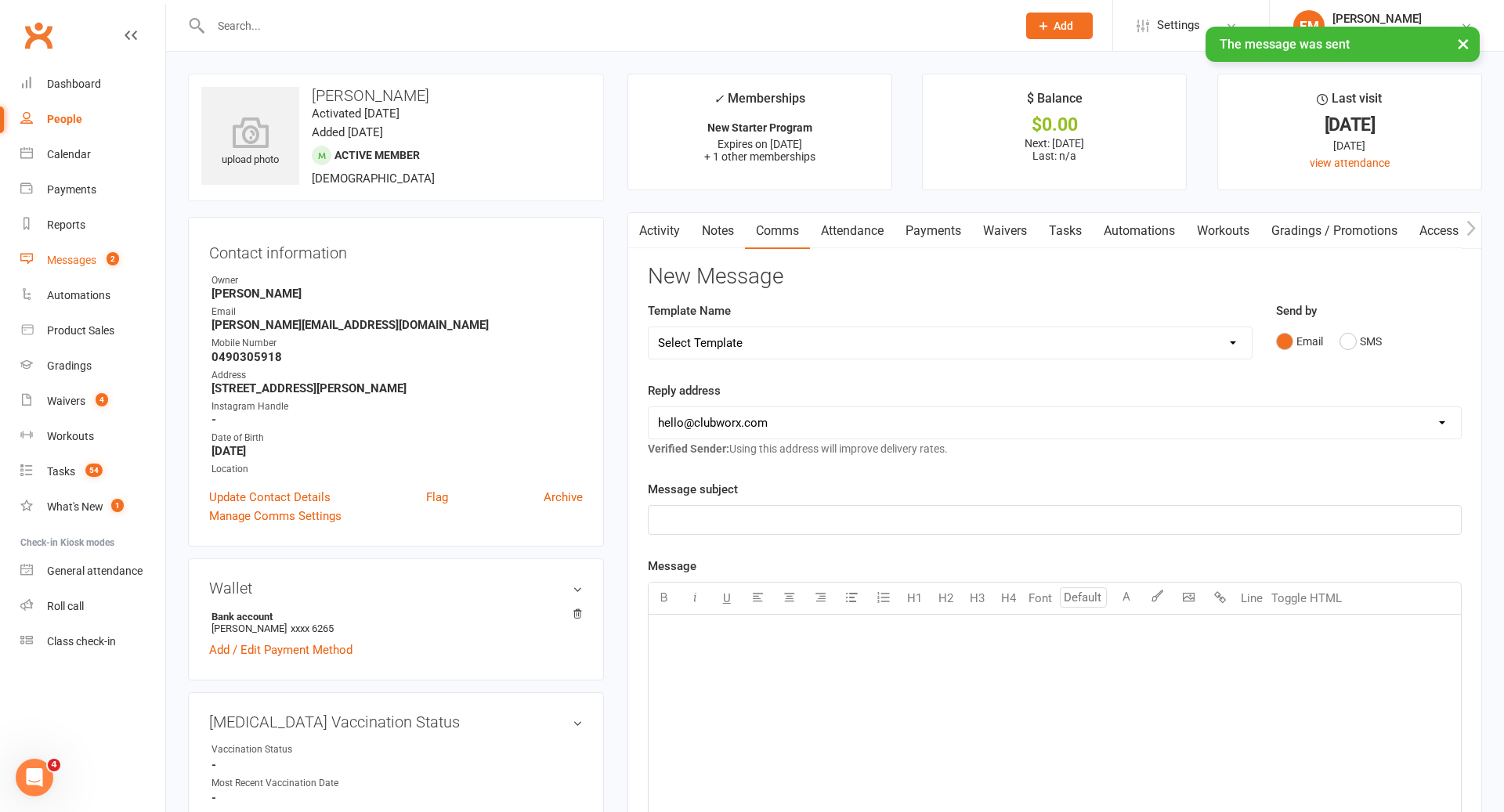
click at [78, 263] on div "Messages" at bounding box center [71, 260] width 49 height 13
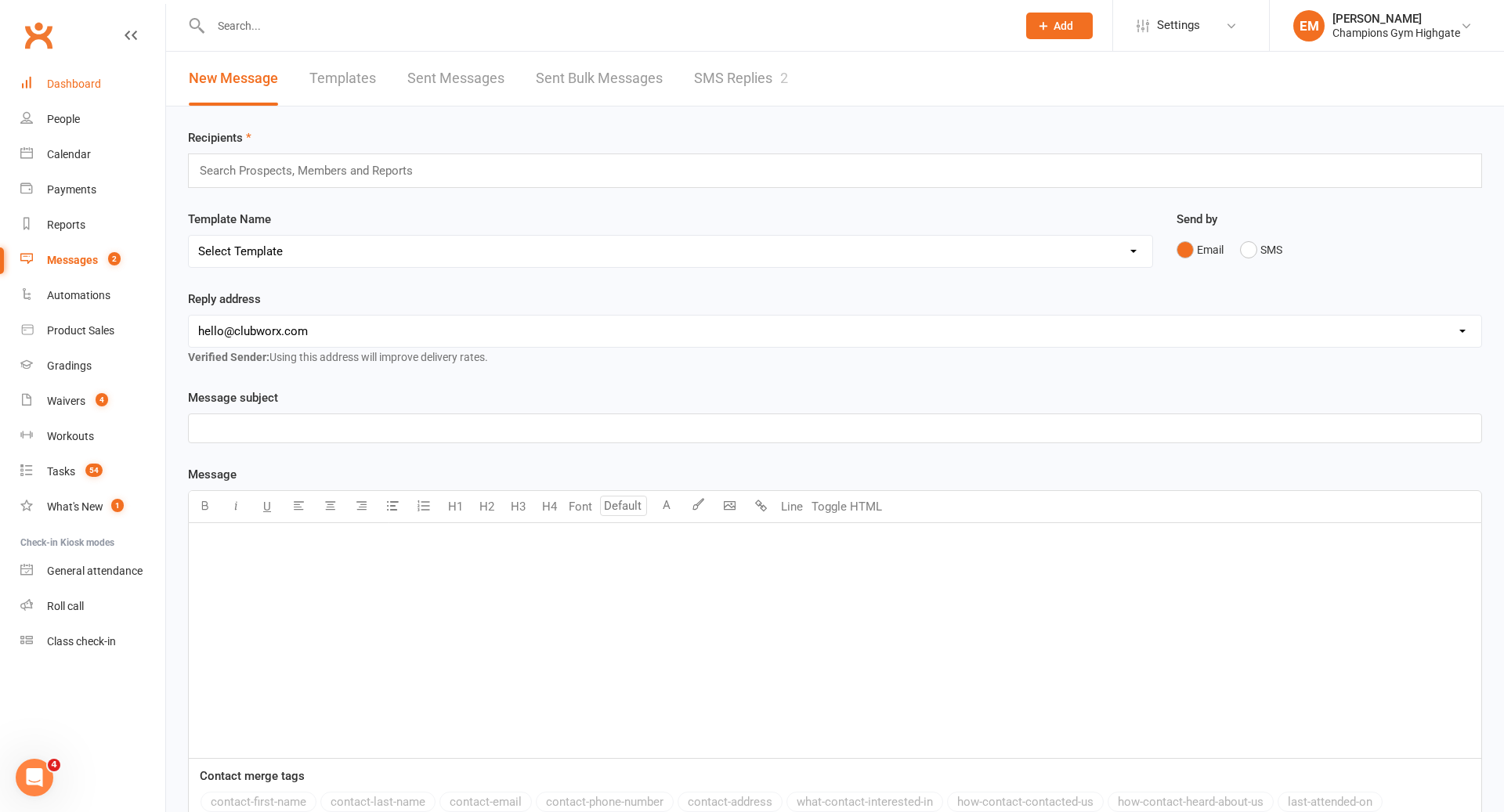
click at [48, 84] on div "Dashboard" at bounding box center [74, 83] width 54 height 13
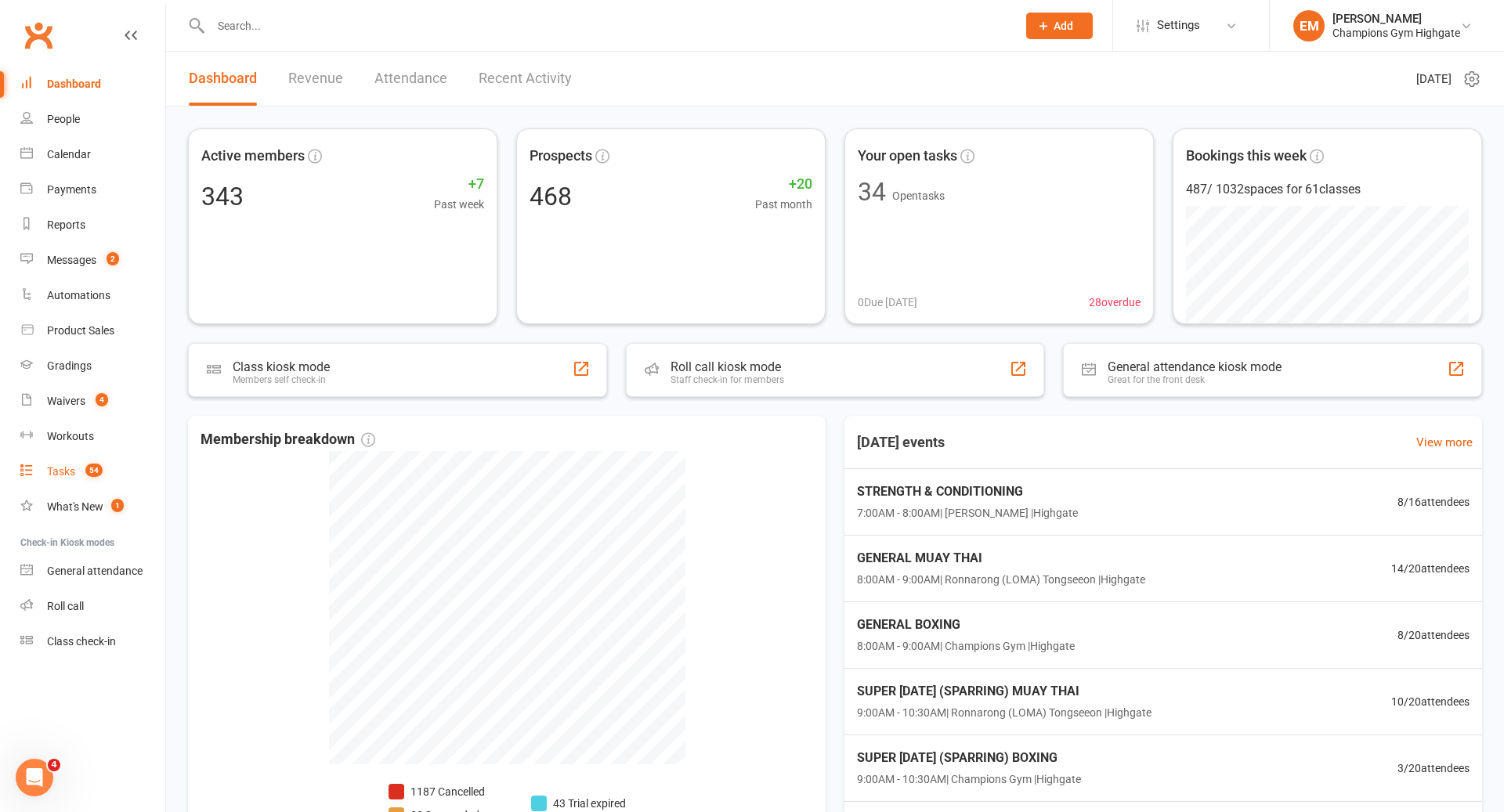
click at [71, 470] on div "Tasks" at bounding box center [60, 471] width 28 height 13
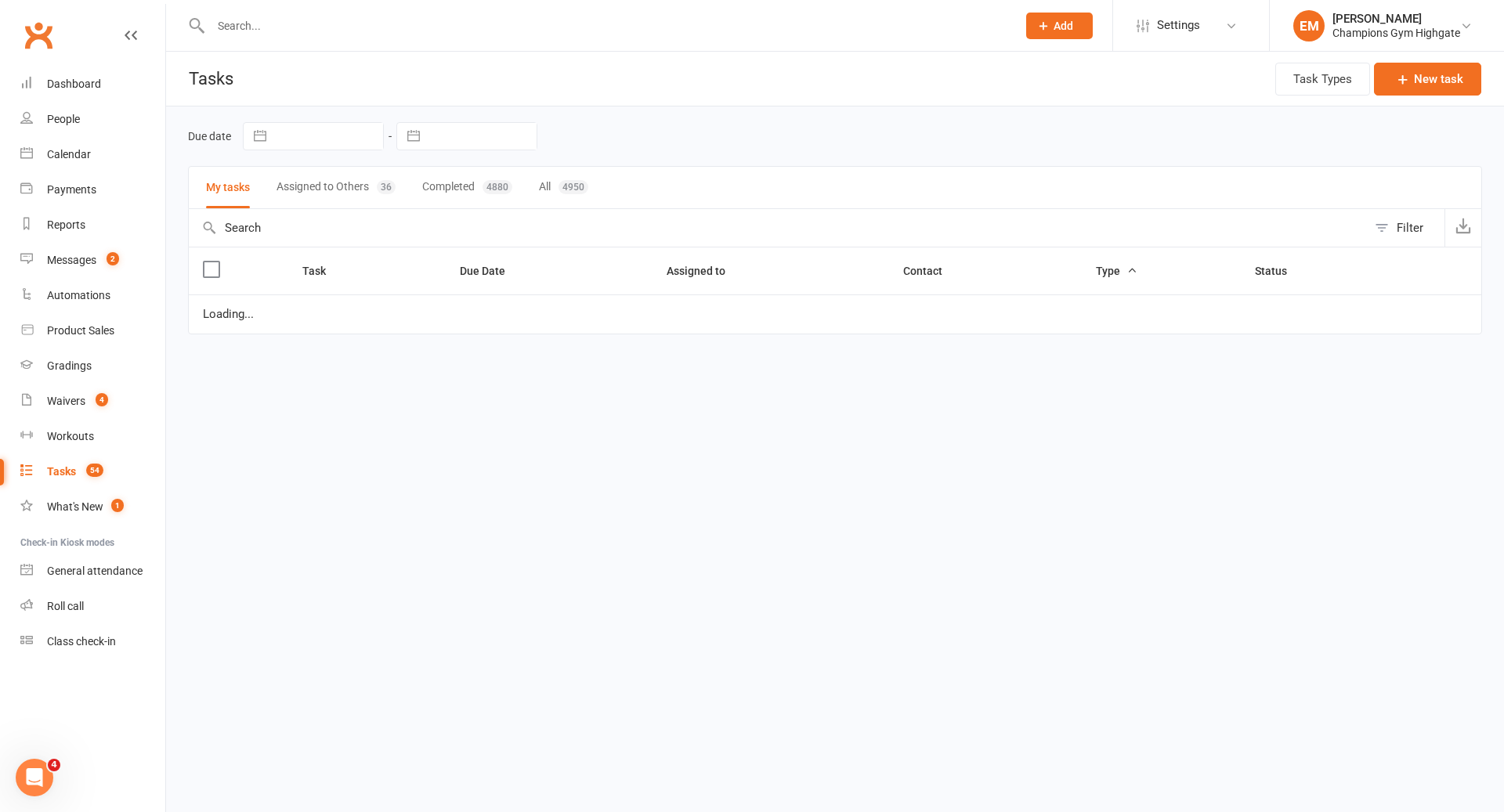
select select "waiting"
select select "started"
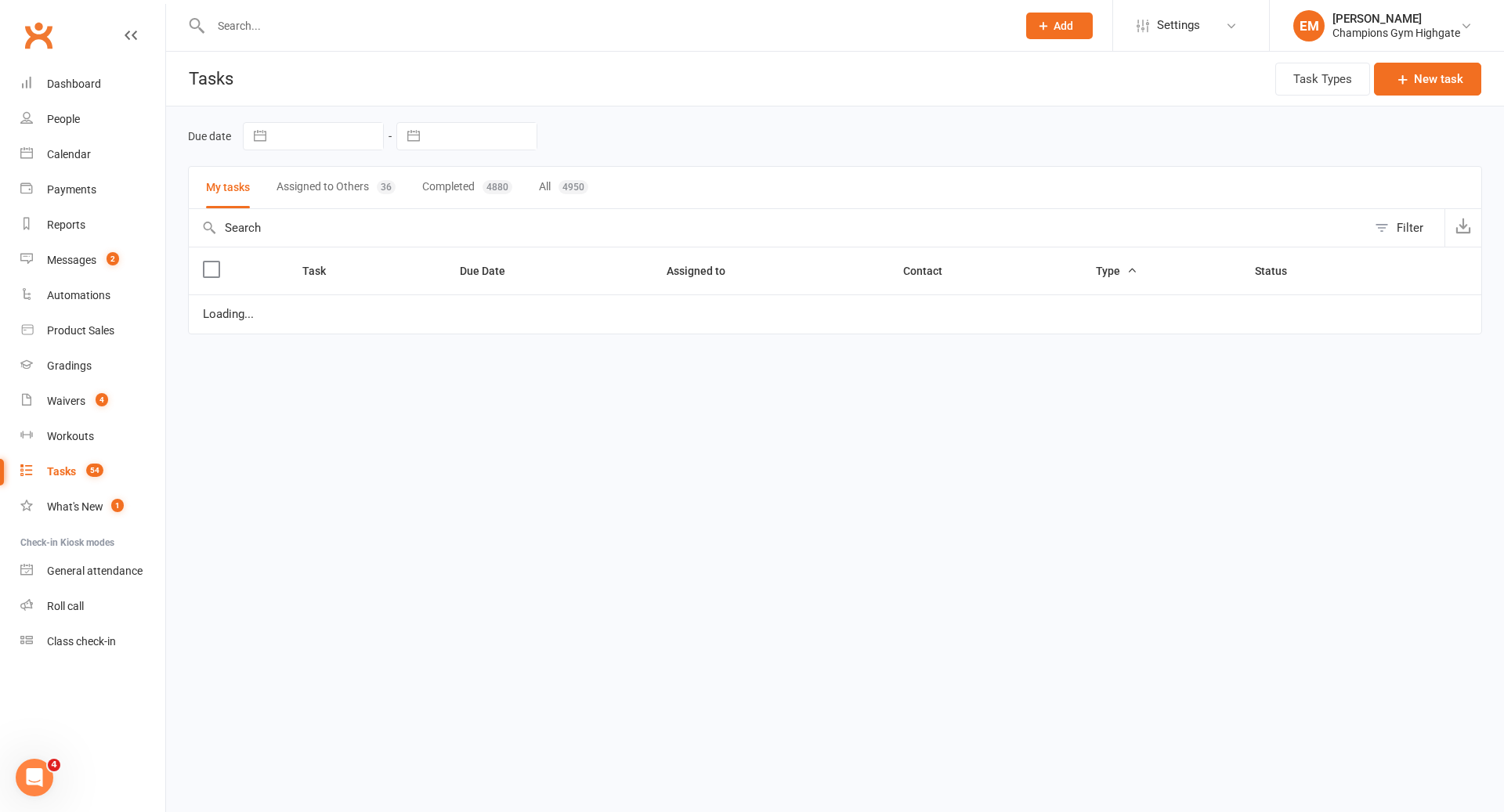
select select "waiting"
select select "started"
select select "waiting"
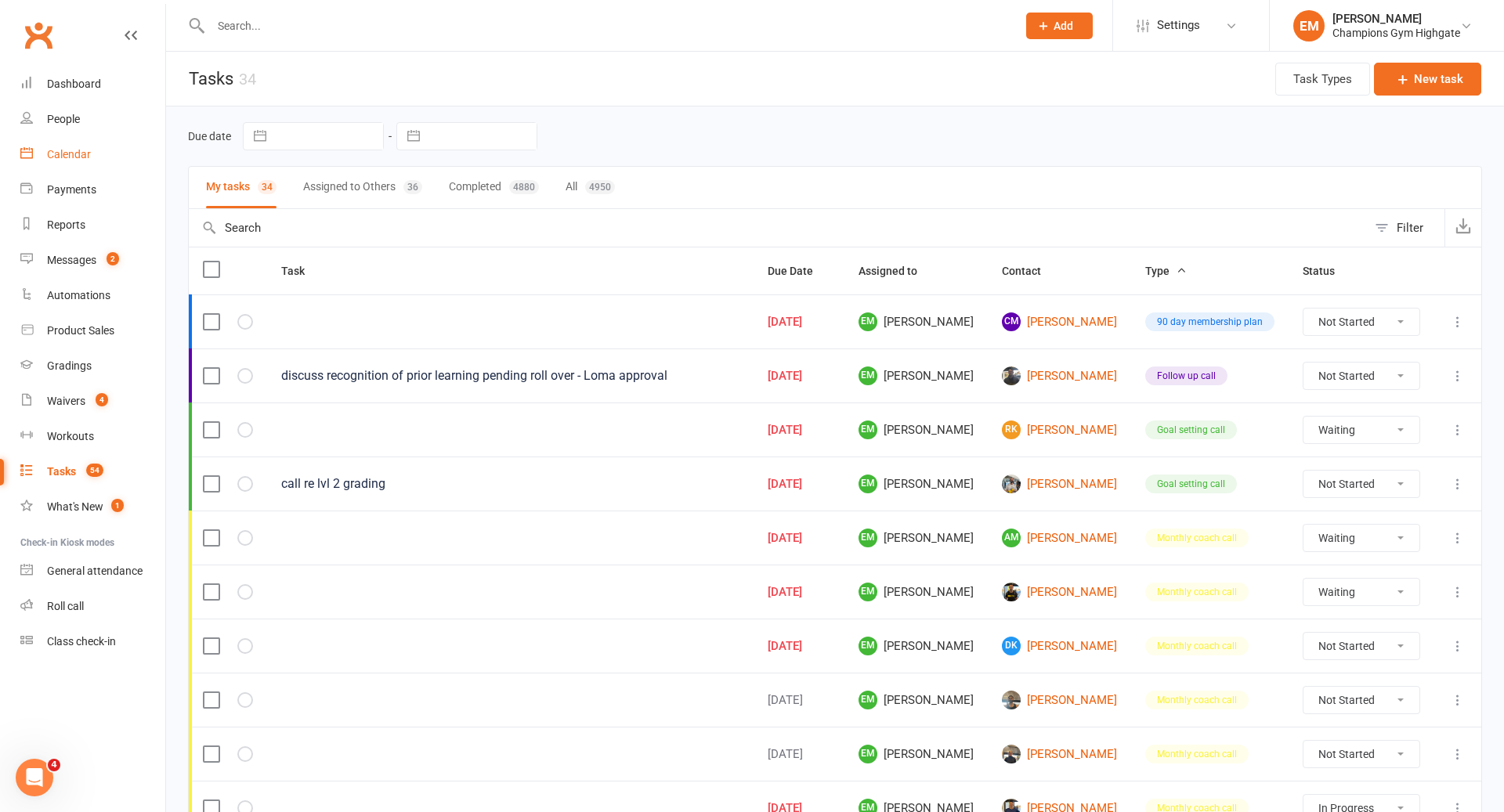
click at [88, 161] on link "Calendar" at bounding box center [93, 154] width 145 height 36
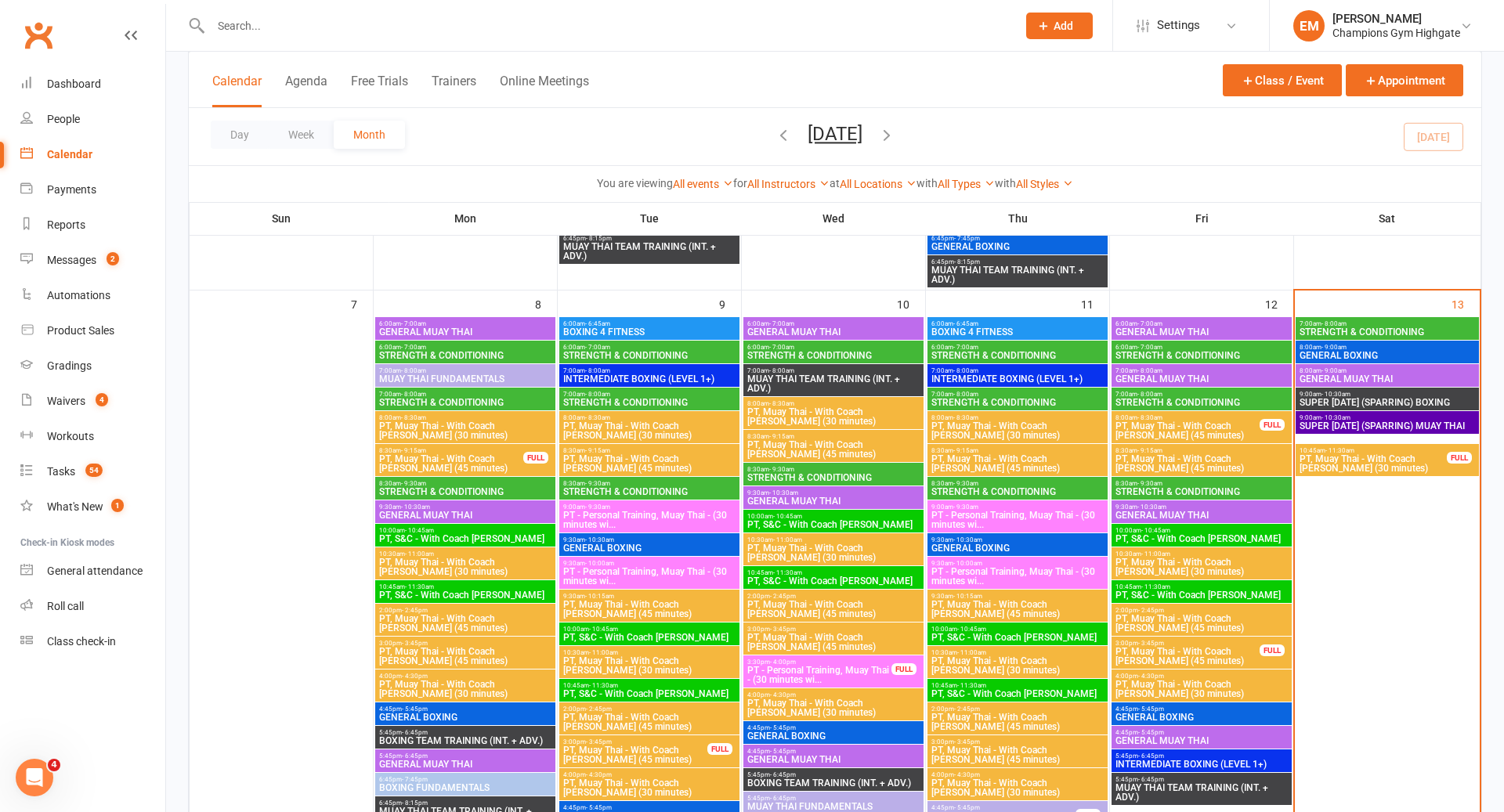
scroll to position [676, 0]
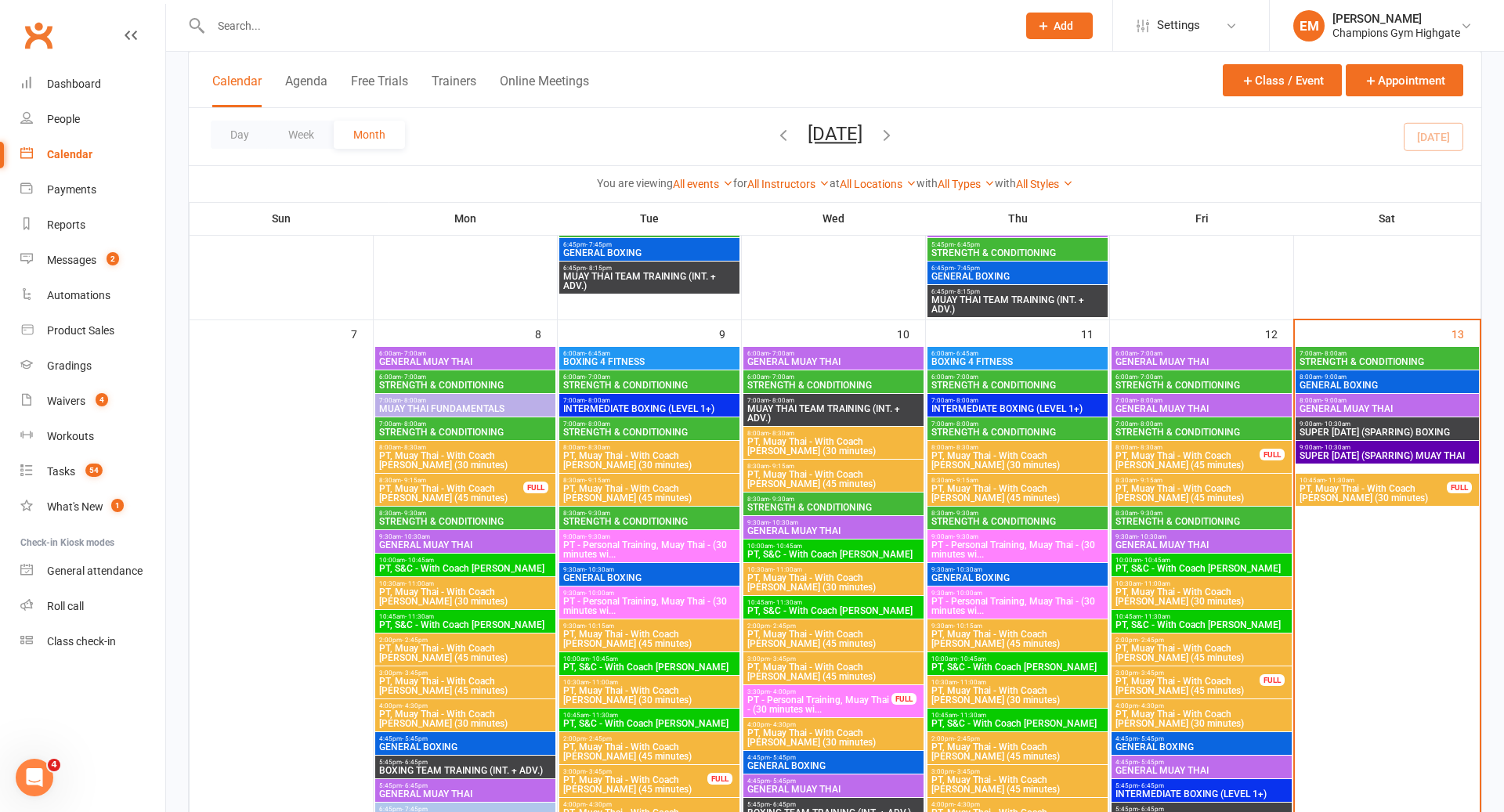
click at [1372, 410] on span "GENERAL MUAY THAI" at bounding box center [1387, 408] width 177 height 9
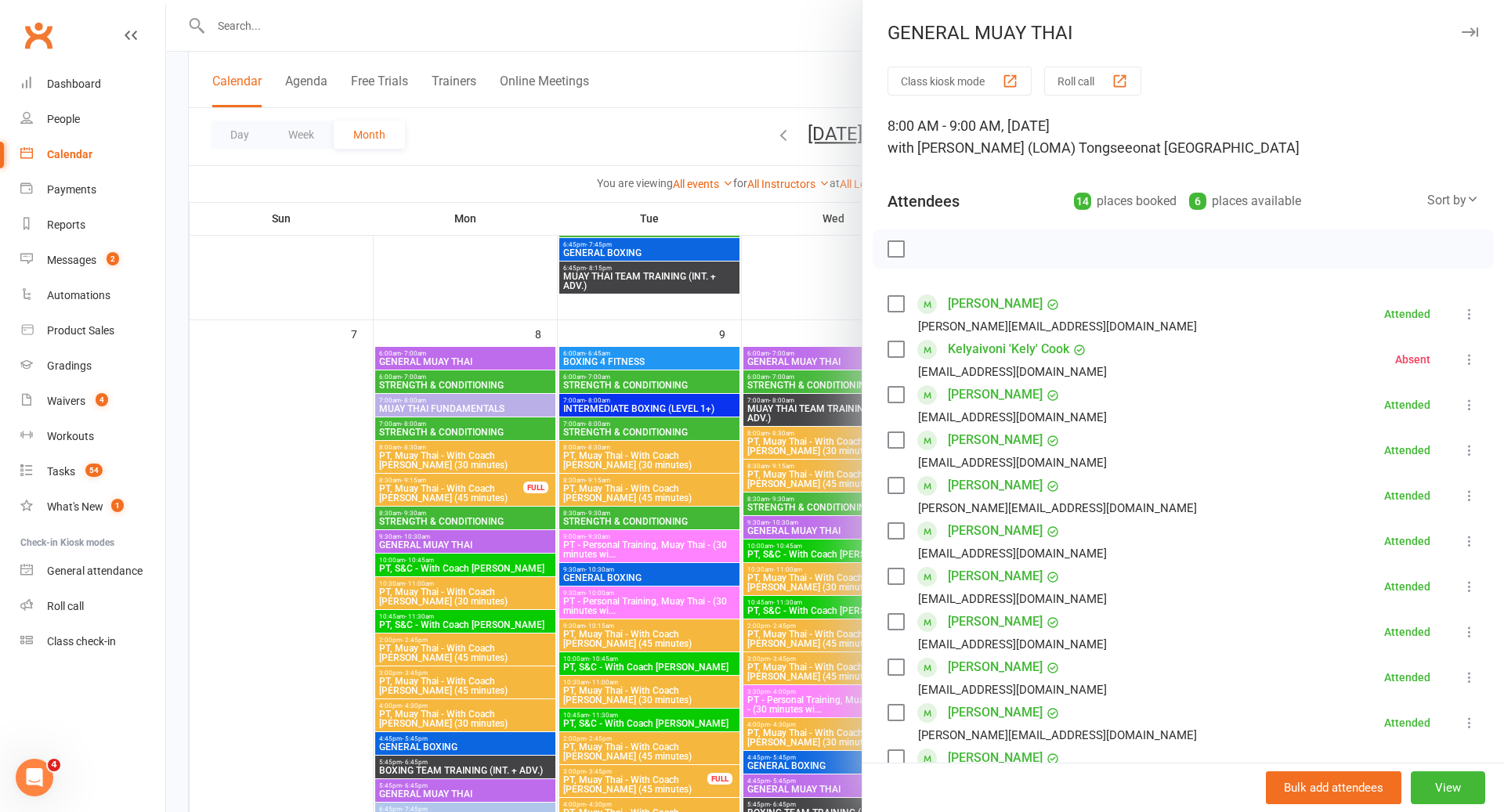
scroll to position [28, 0]
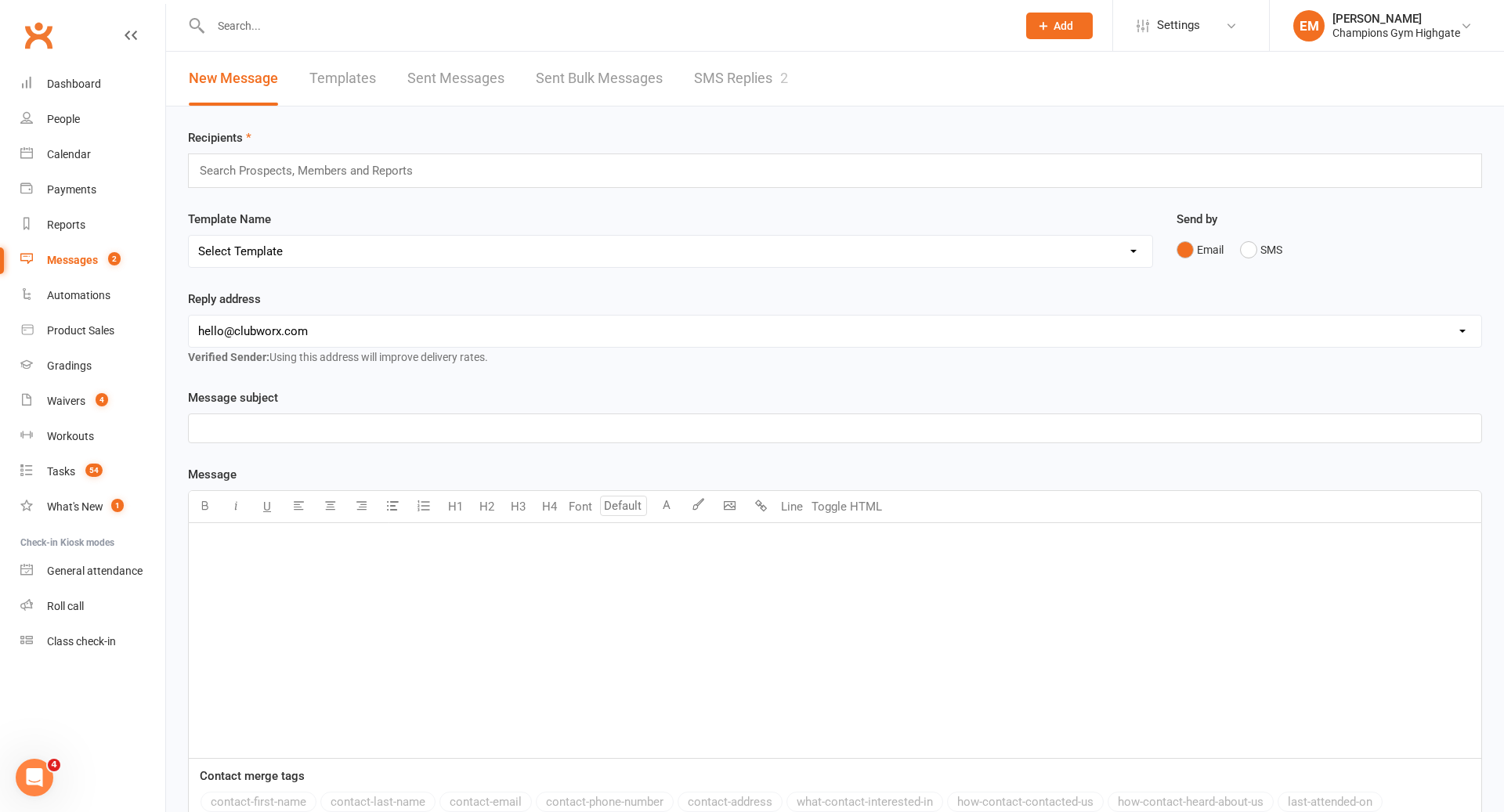
click at [739, 68] on link "SMS Replies 2" at bounding box center [741, 79] width 94 height 54
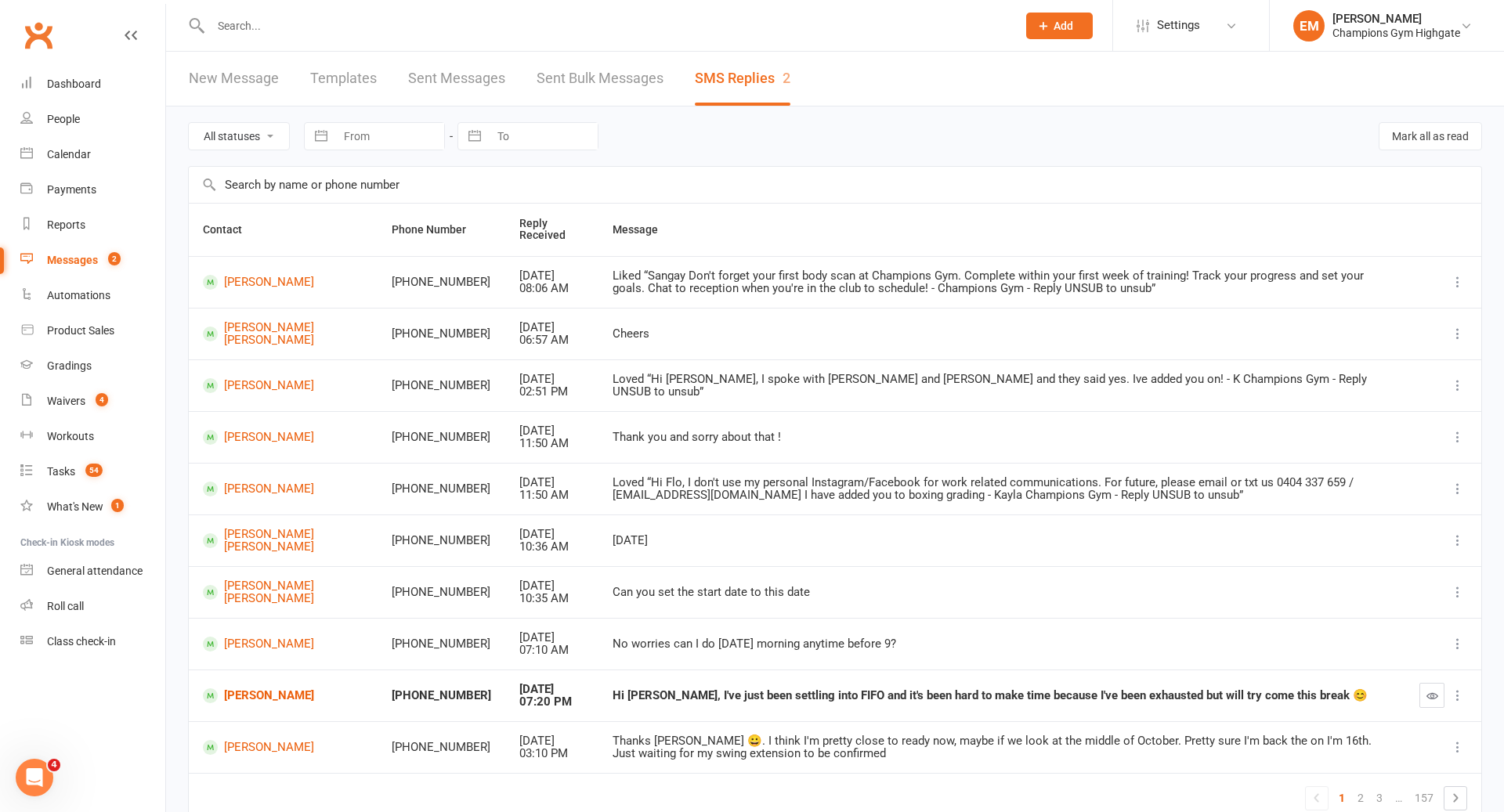
scroll to position [74, 0]
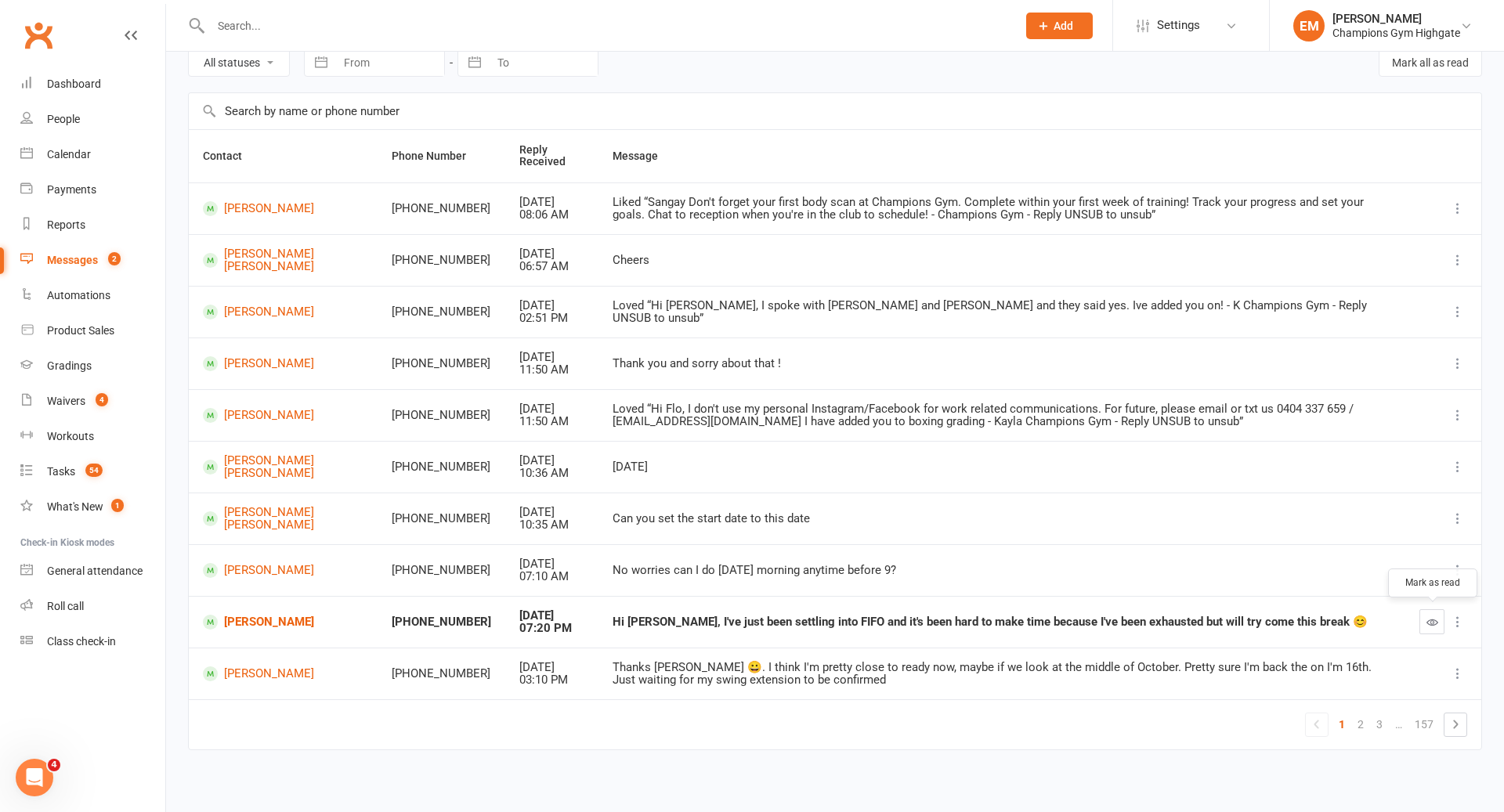
click at [1425, 616] on button "button" at bounding box center [1432, 622] width 25 height 25
click at [256, 623] on link "[PERSON_NAME]" at bounding box center [284, 622] width 163 height 15
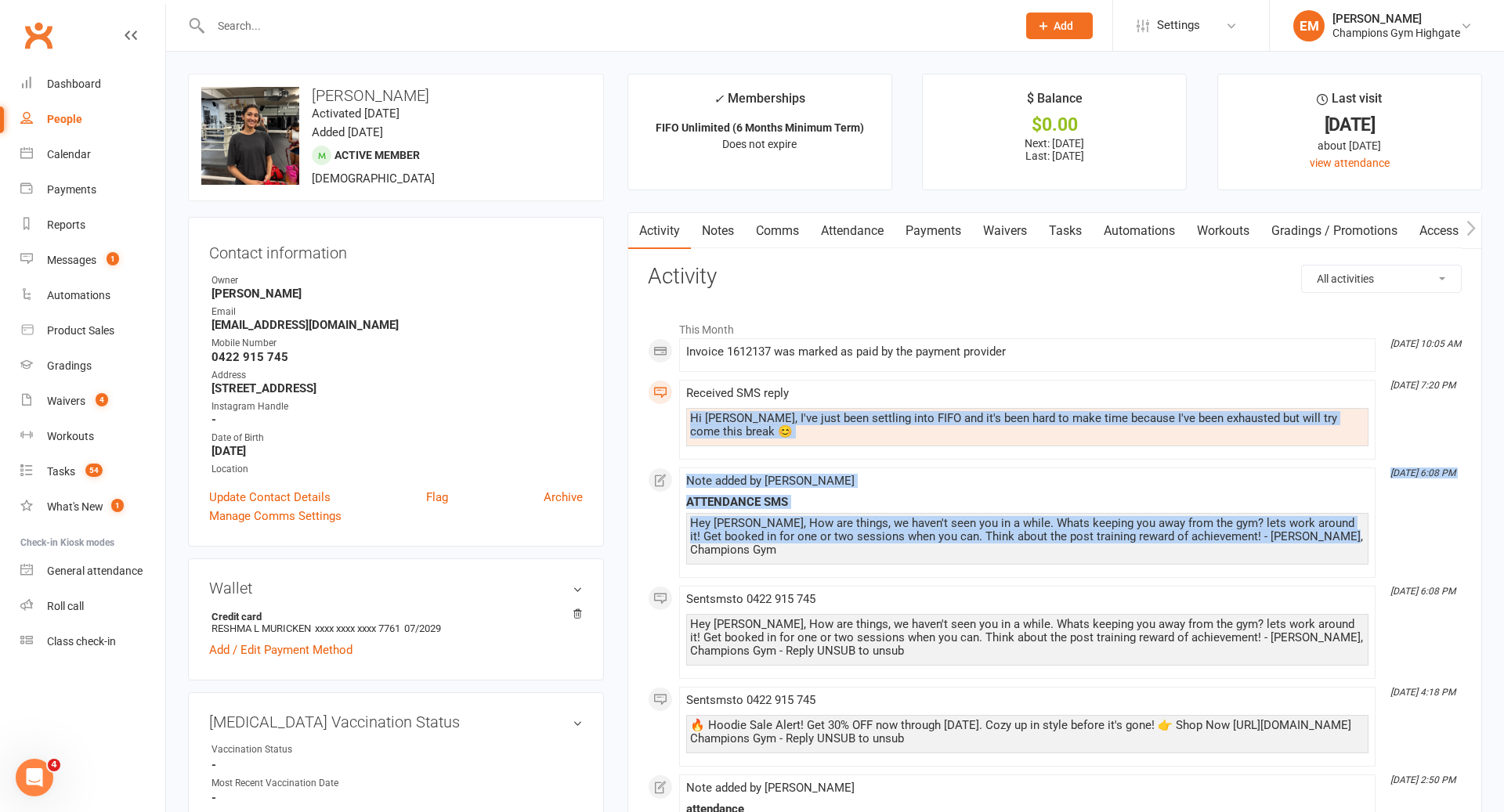
drag, startPoint x: 1367, startPoint y: 536, endPoint x: 685, endPoint y: 420, distance: 691.8
click at [685, 420] on div "This Month [DATE] 10:05 AM Invoice 1612137 was marked as paid by the payment pr…" at bounding box center [1054, 670] width 814 height 714
copy div "Hi [PERSON_NAME], I've just been settling into FIFO and it's been hard to make …"
click at [788, 247] on link "Comms" at bounding box center [777, 231] width 65 height 36
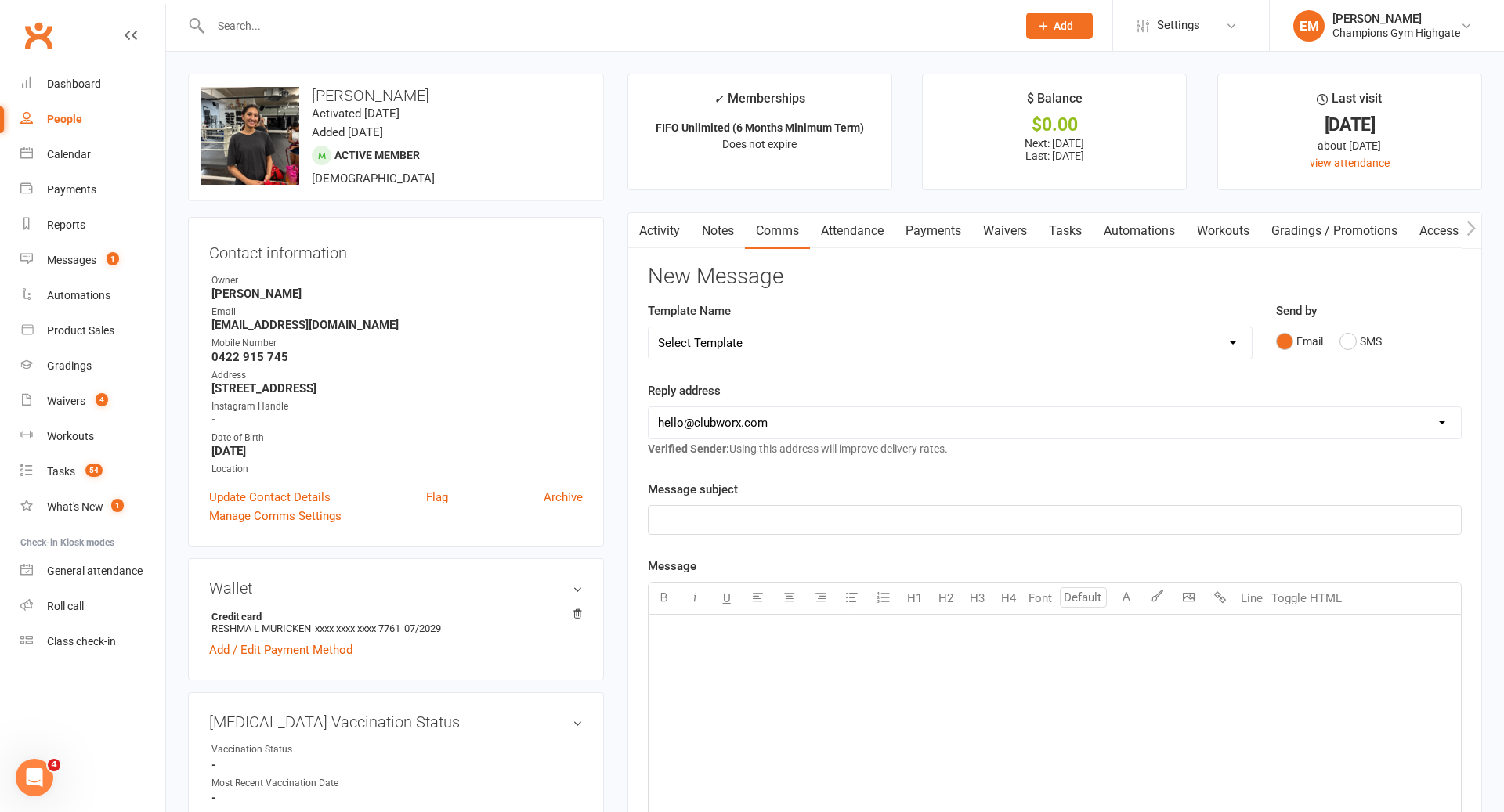
click at [1338, 344] on div "Email SMS" at bounding box center [1368, 341] width 186 height 30
click at [1357, 340] on button "SMS" at bounding box center [1361, 341] width 42 height 30
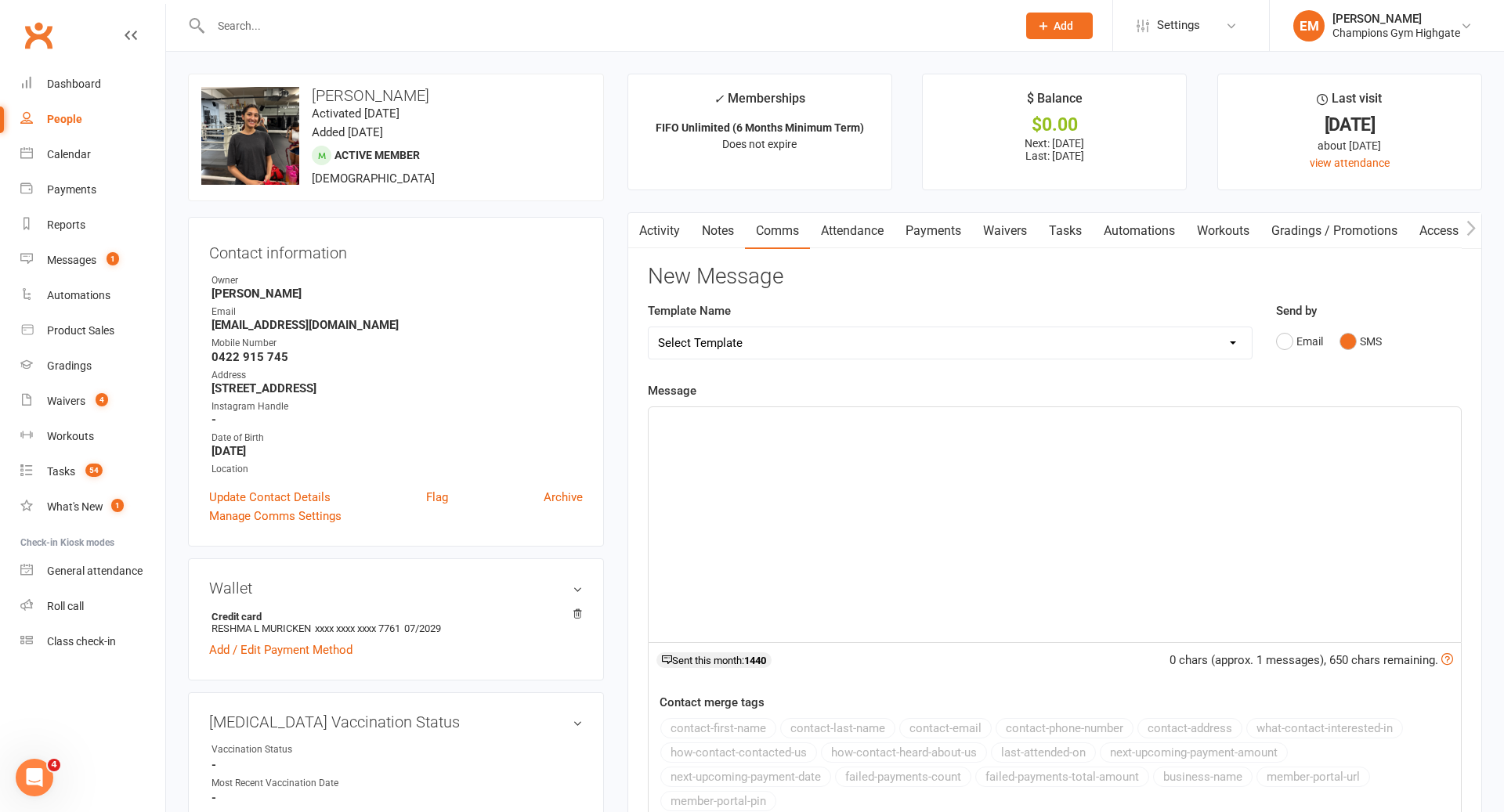
click at [992, 436] on div "﻿" at bounding box center [1054, 524] width 812 height 235
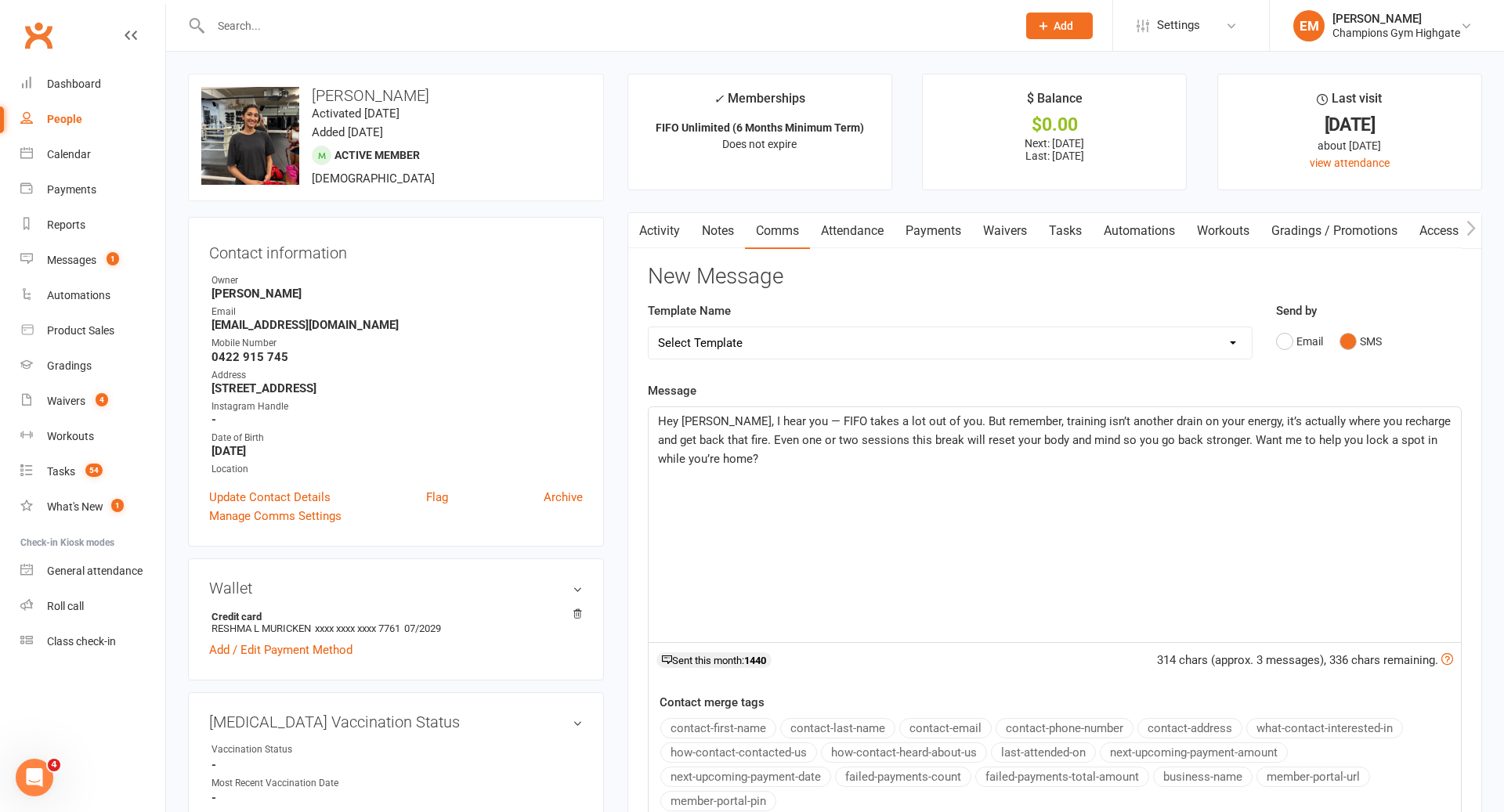
click at [786, 418] on span "Hey [PERSON_NAME], I hear you — FIFO takes a lot out of you. But remember, trai…" at bounding box center [1056, 440] width 796 height 52
drag, startPoint x: 791, startPoint y: 418, endPoint x: 766, endPoint y: 422, distance: 25.3
click at [766, 422] on span "Hey [PERSON_NAME], I hear you — FIFO takes a lot out of you. But remember, trai…" at bounding box center [1056, 440] width 796 height 52
click at [706, 420] on span "Hey [PERSON_NAME], I hear you! FIFO takes a lot out of you. But remember, train…" at bounding box center [1051, 440] width 786 height 52
click at [1034, 414] on span "Hey [PERSON_NAME], I hear you! FIFO takes a lot out of you. But remember, train…" at bounding box center [1051, 440] width 786 height 52
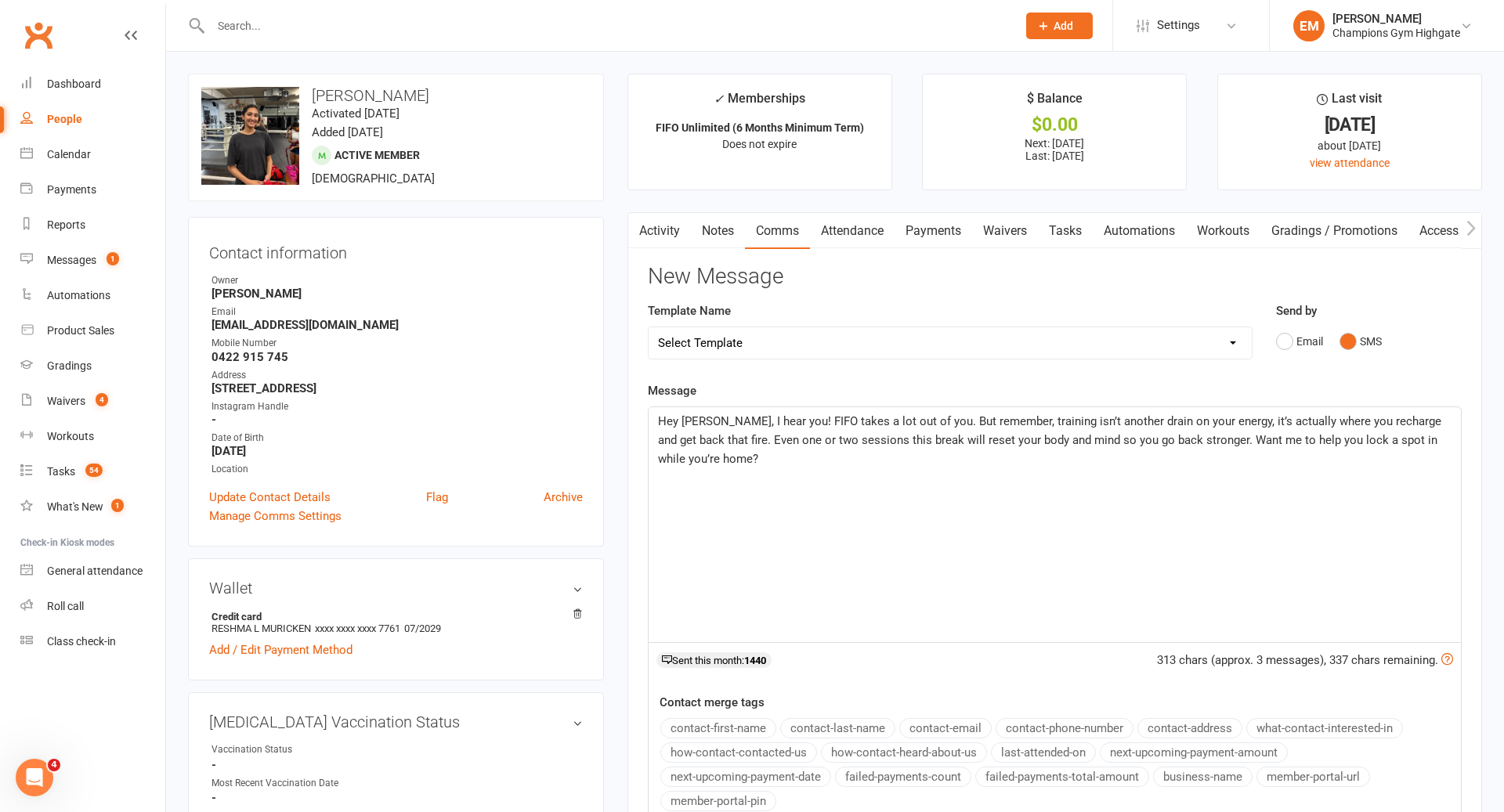
click at [947, 414] on span "Hey [PERSON_NAME], I hear you! FIFO takes a lot out of you. But remember, train…" at bounding box center [1051, 440] width 786 height 52
click at [1051, 456] on p "Hey [PERSON_NAME], I hear you! FIFO takes a lot out of you. Just remember, trai…" at bounding box center [1054, 440] width 794 height 56
click at [725, 440] on span "Hey [PERSON_NAME], I hear you! FIFO takes a lot out of you. Just remember, trai…" at bounding box center [1053, 440] width 792 height 52
drag, startPoint x: 1320, startPoint y: 469, endPoint x: 1296, endPoint y: 445, distance: 33.9
click at [1296, 445] on div "Hey [PERSON_NAME], I hear you! FIFO takes a lot out of you. Just remember, trai…" at bounding box center [1054, 524] width 812 height 235
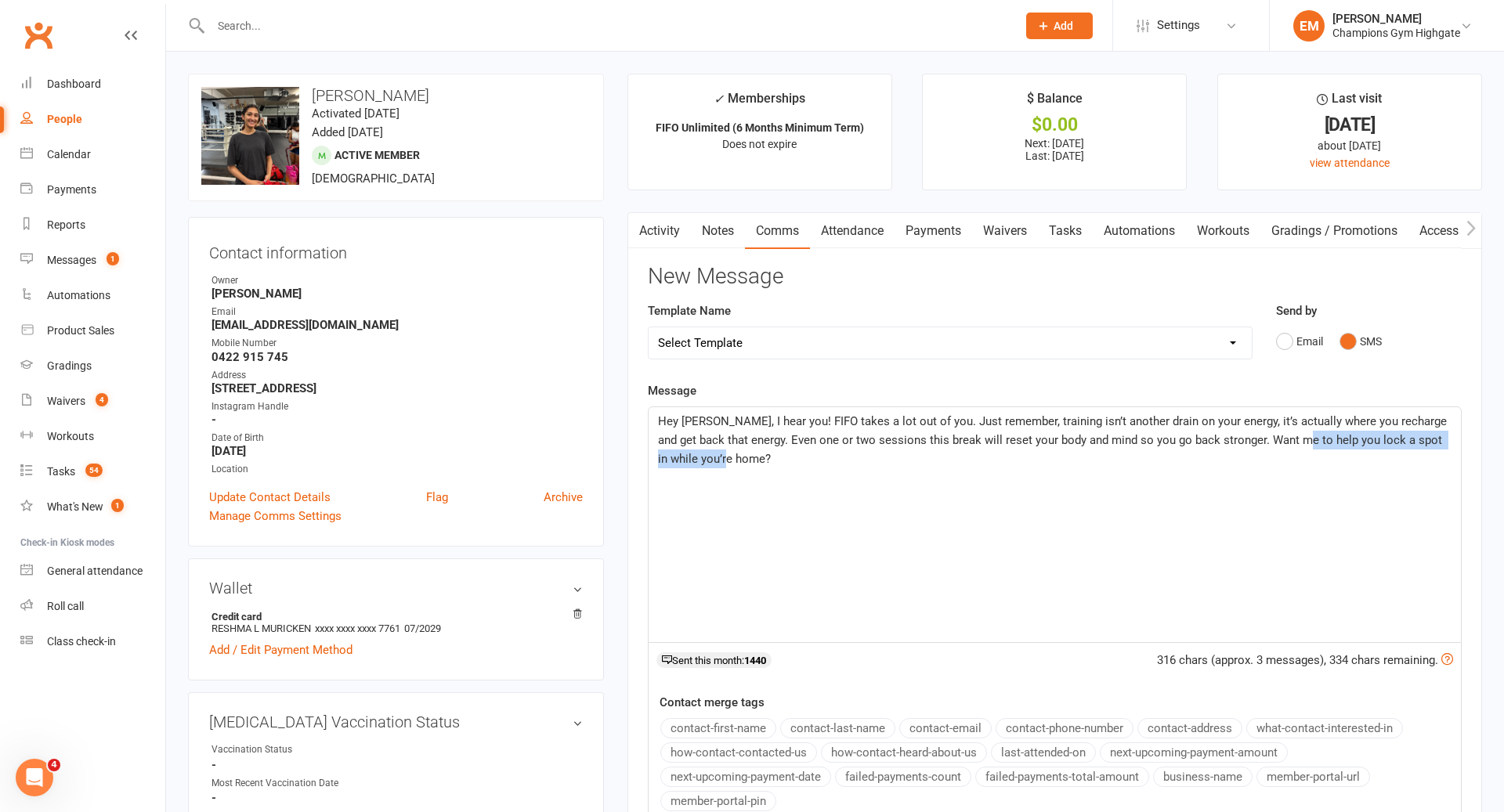
click at [1296, 445] on p "Hey [PERSON_NAME], I hear you! FIFO takes a lot out of you. Just remember, trai…" at bounding box center [1054, 440] width 794 height 56
drag, startPoint x: 1356, startPoint y: 440, endPoint x: 1288, endPoint y: 438, distance: 68.0
click at [1288, 439] on span "Hey [PERSON_NAME], I hear you! FIFO takes a lot out of you. Just remember, trai…" at bounding box center [1053, 440] width 792 height 52
click at [1366, 435] on span "Hey [PERSON_NAME], I hear you! FIFO takes a lot out of you. Just remember, trai…" at bounding box center [1053, 440] width 792 height 52
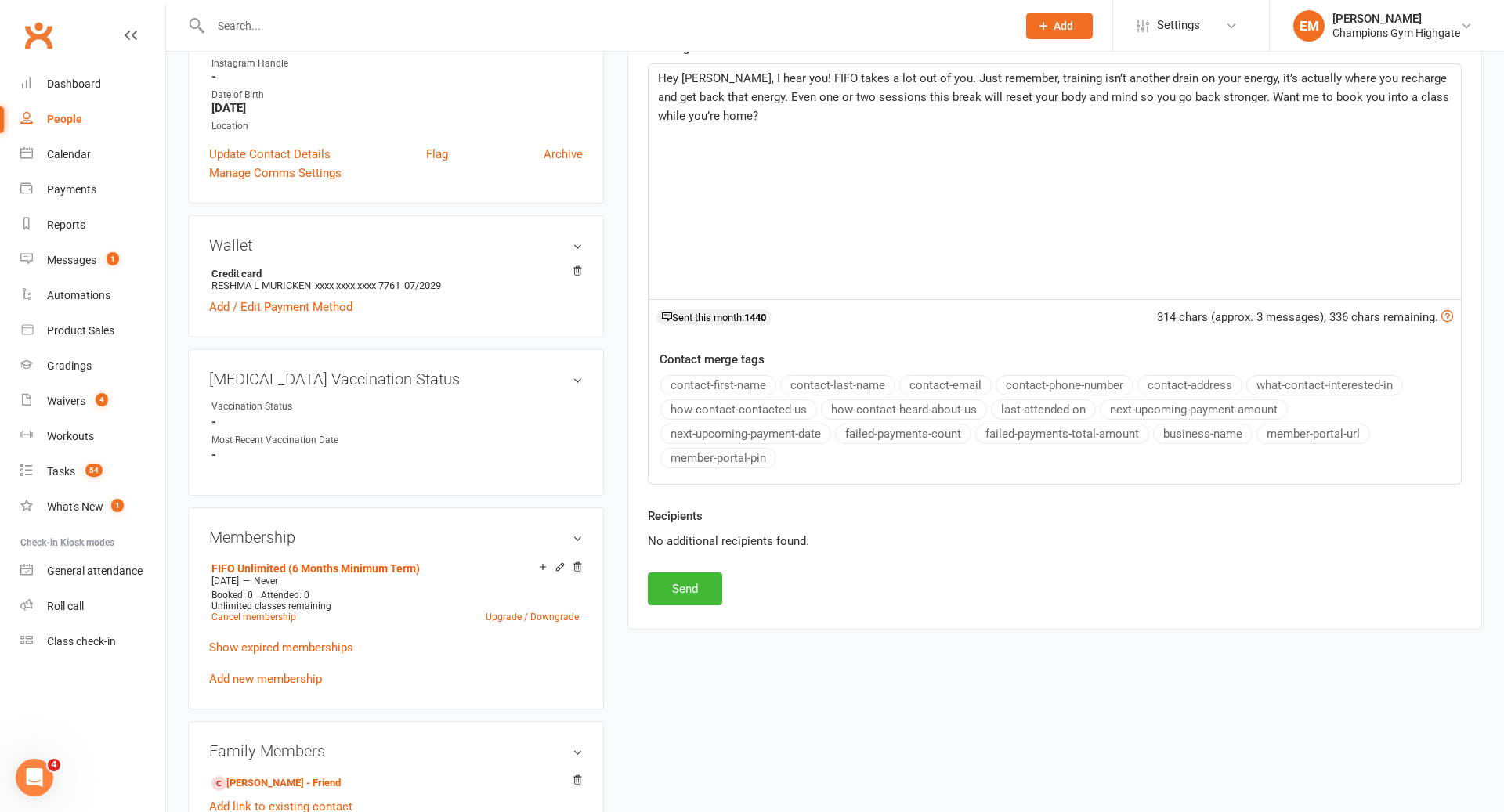
scroll to position [505, 0]
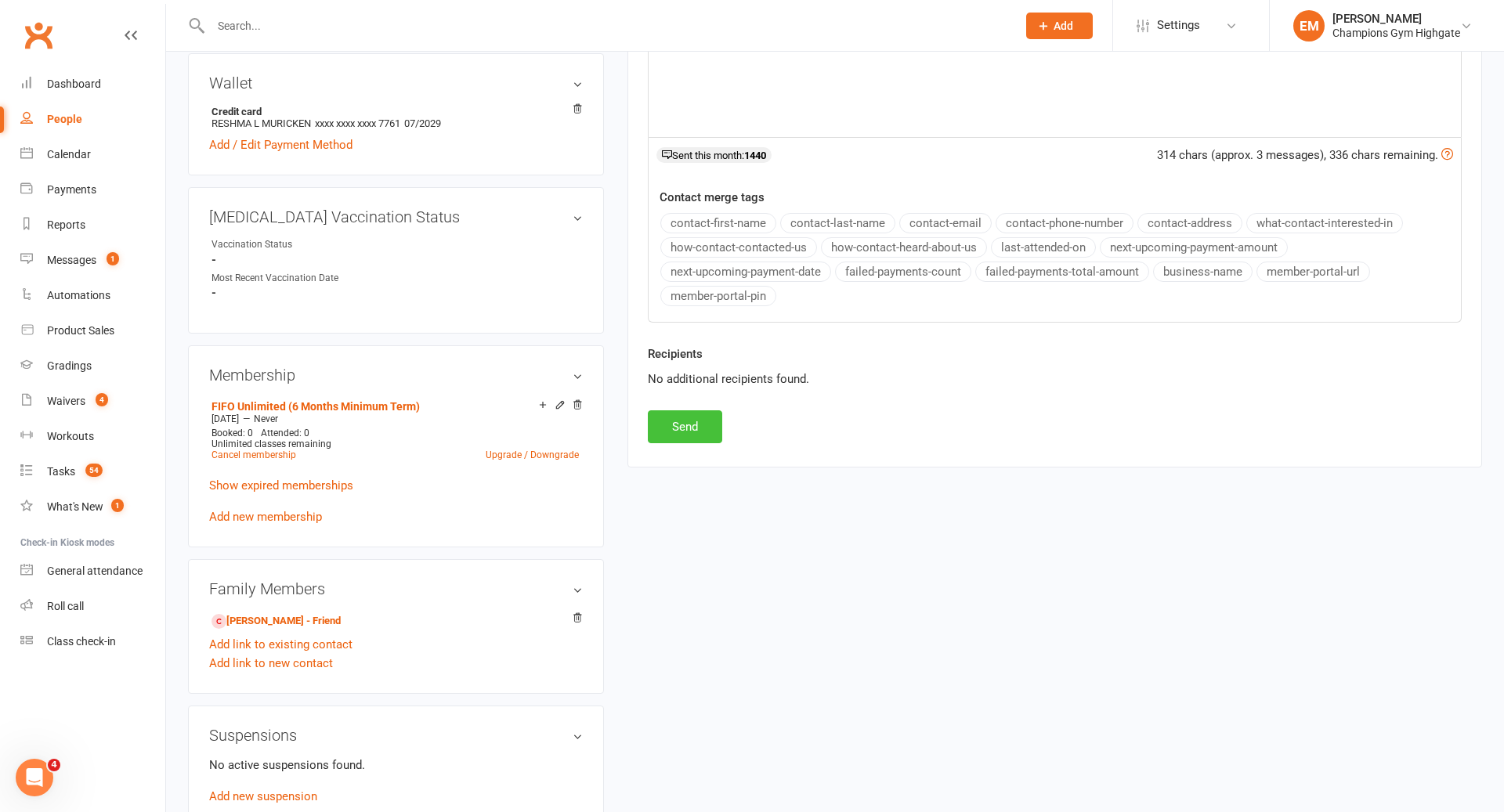
click at [694, 419] on button "Send" at bounding box center [685, 427] width 75 height 33
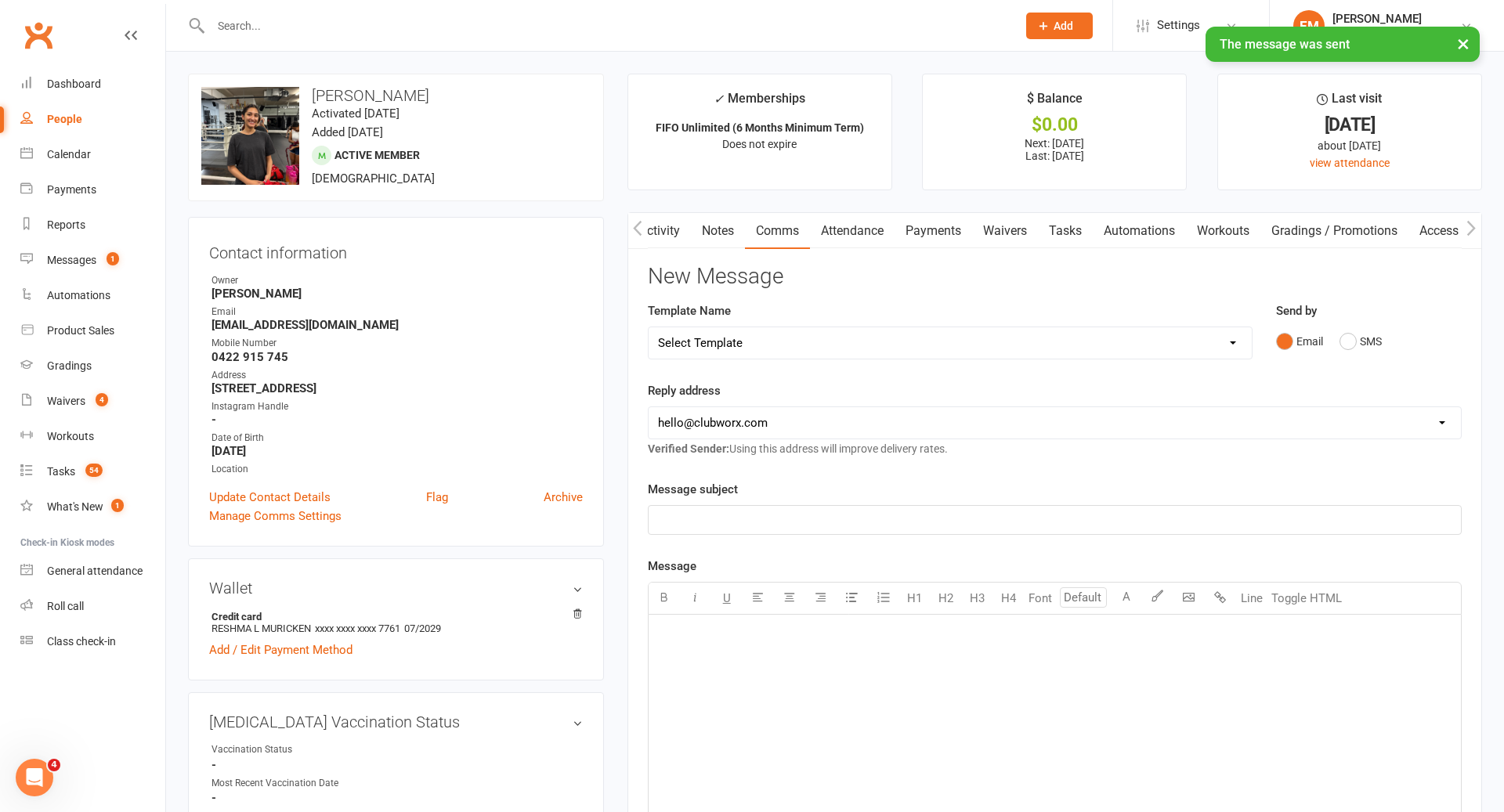
click at [663, 230] on link "Activity" at bounding box center [659, 231] width 63 height 36
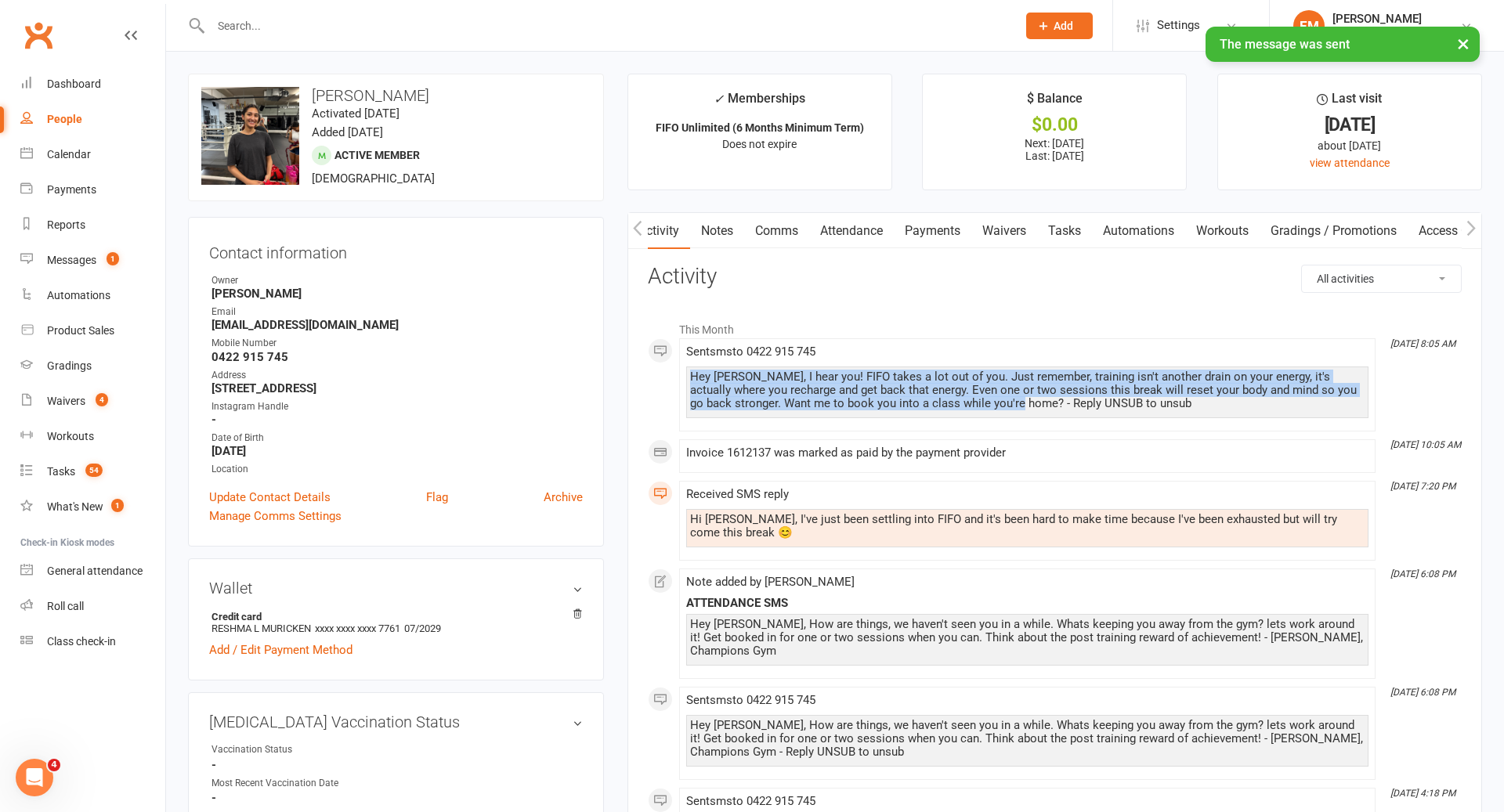
drag, startPoint x: 1014, startPoint y: 396, endPoint x: 659, endPoint y: 363, distance: 356.5
click at [659, 363] on div "This Month [DATE] 8:05 AM Sent sms to [PHONE_NUMBER] Hey [PERSON_NAME], I hear …" at bounding box center [1054, 720] width 814 height 815
copy div "Hey [PERSON_NAME], I hear you! FIFO takes a lot out of you. Just remember, trai…"
click at [716, 231] on link "Notes" at bounding box center [716, 231] width 54 height 36
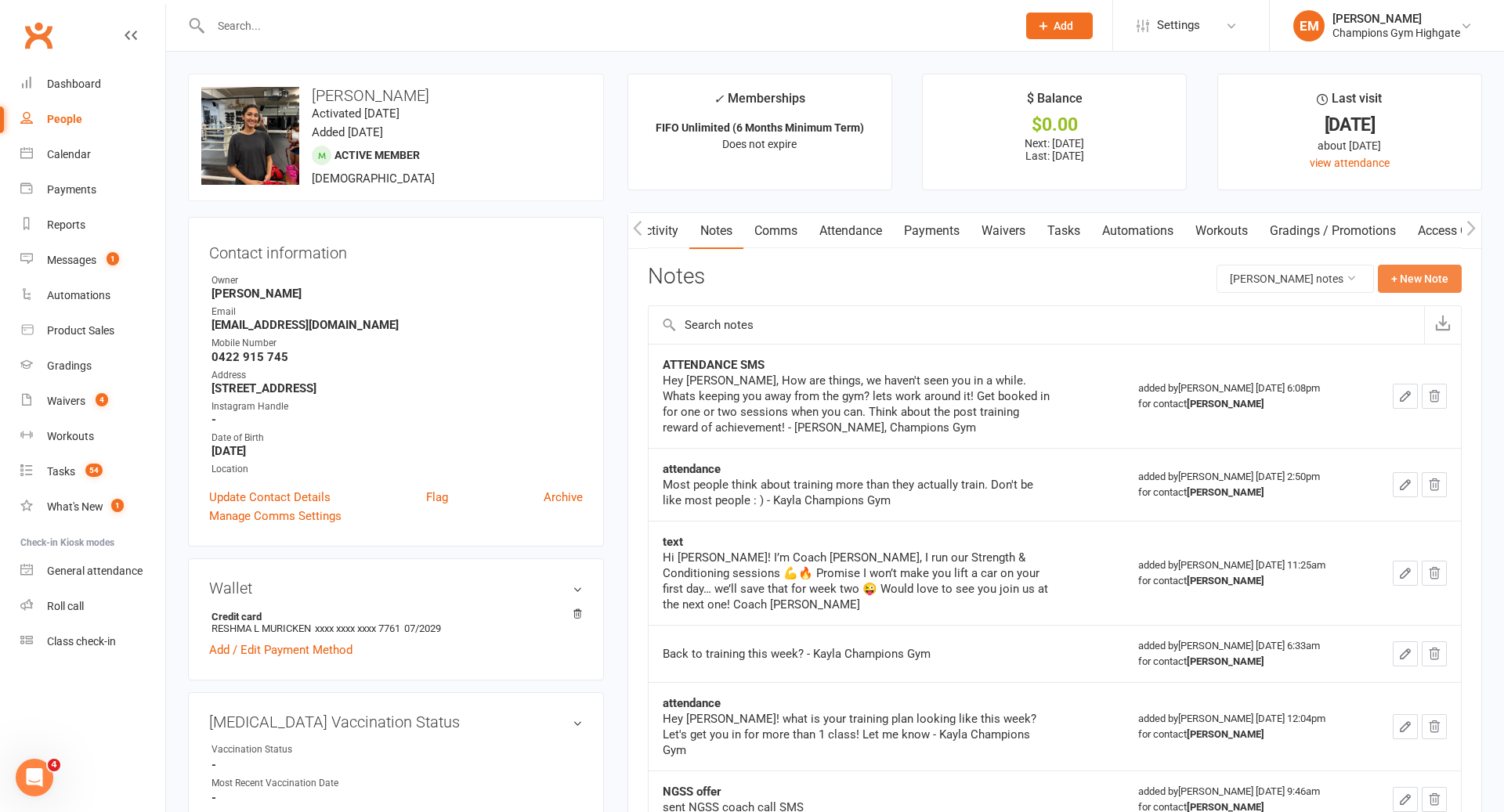
click at [1432, 278] on button "+ New Note" at bounding box center [1419, 278] width 84 height 28
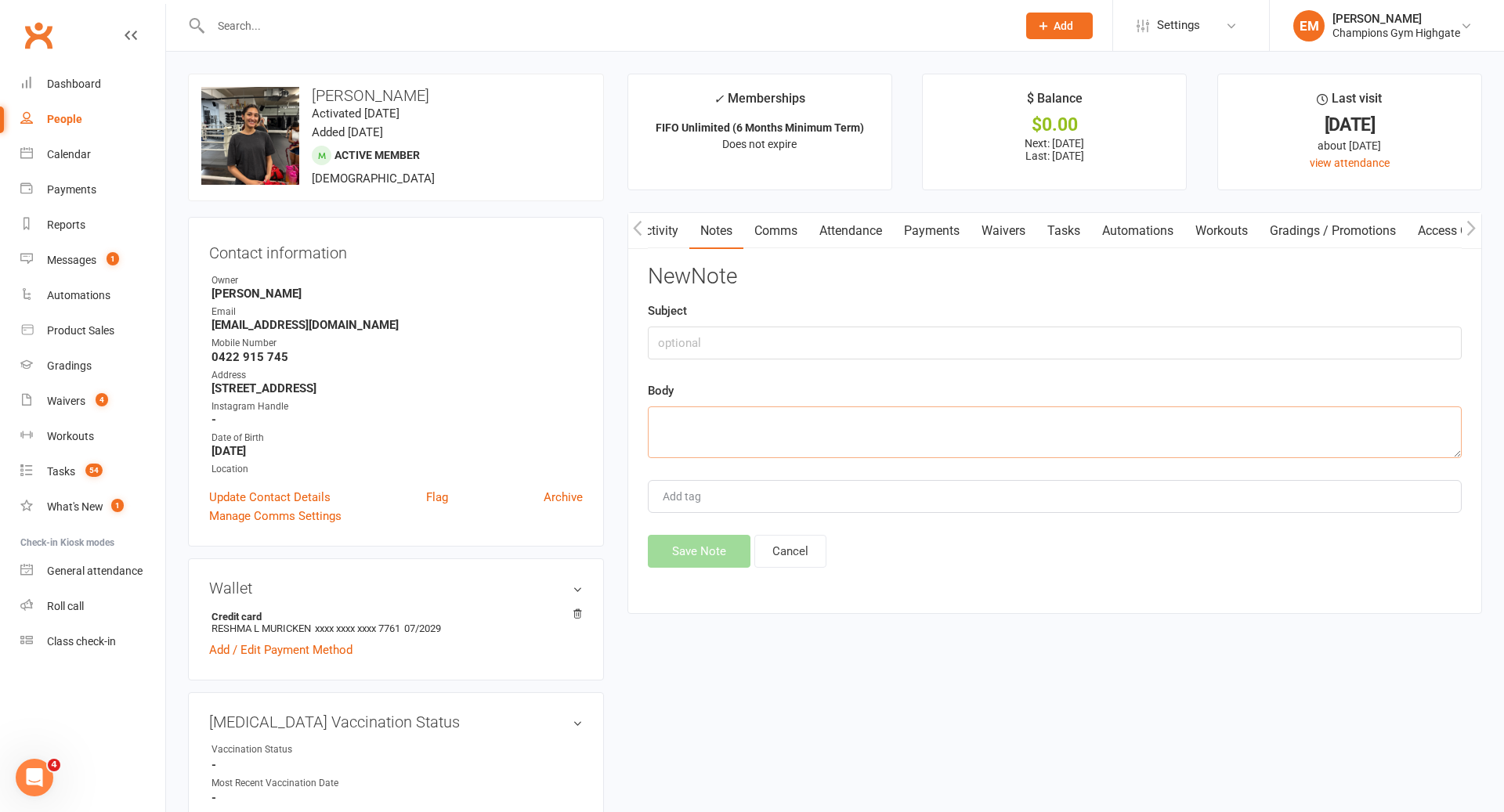
click at [918, 423] on textarea at bounding box center [1054, 432] width 814 height 52
paste textarea "Hey [PERSON_NAME], I hear you! FIFO takes a lot out of you. Just remember, trai…"
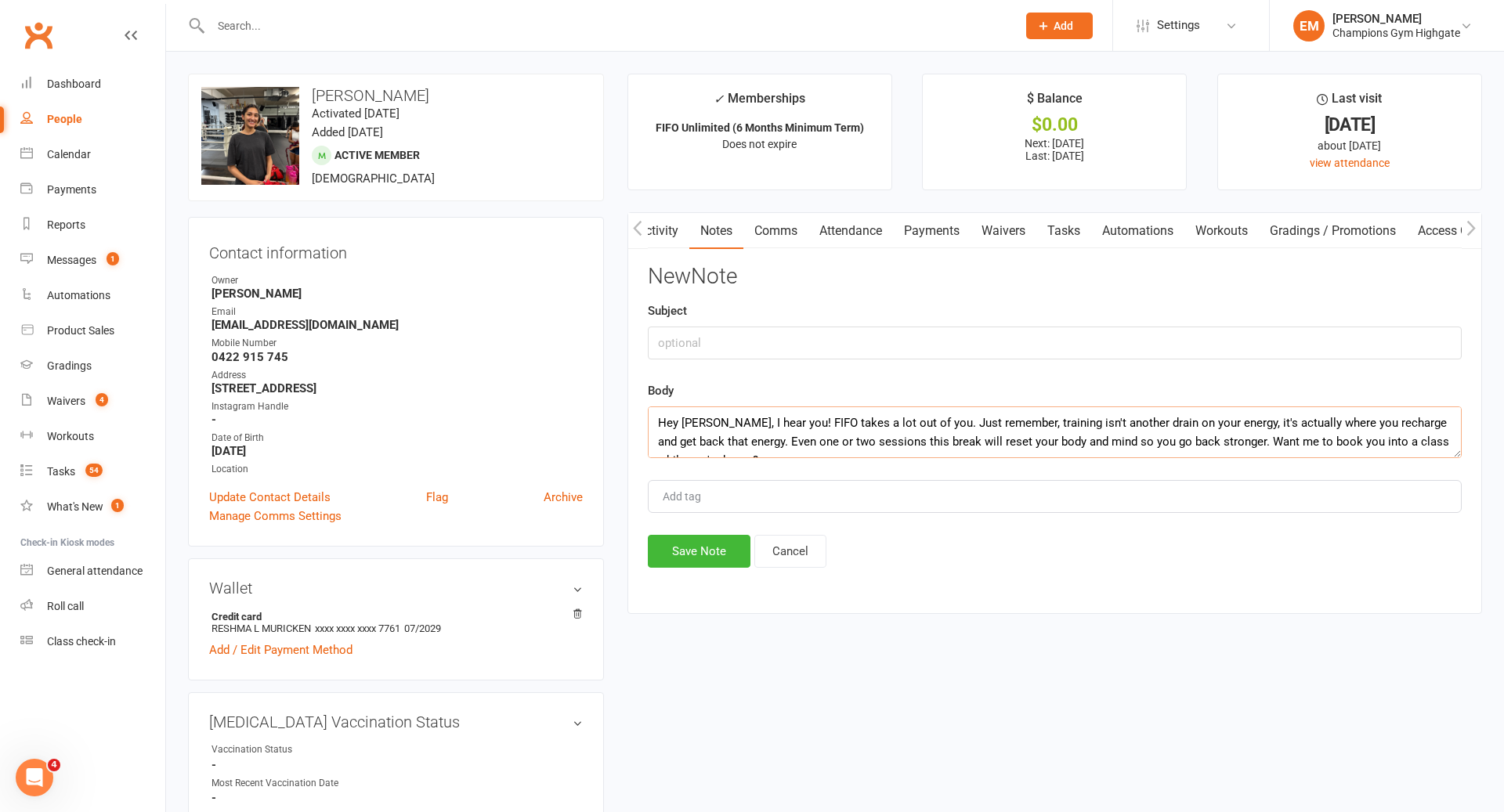
scroll to position [9, 0]
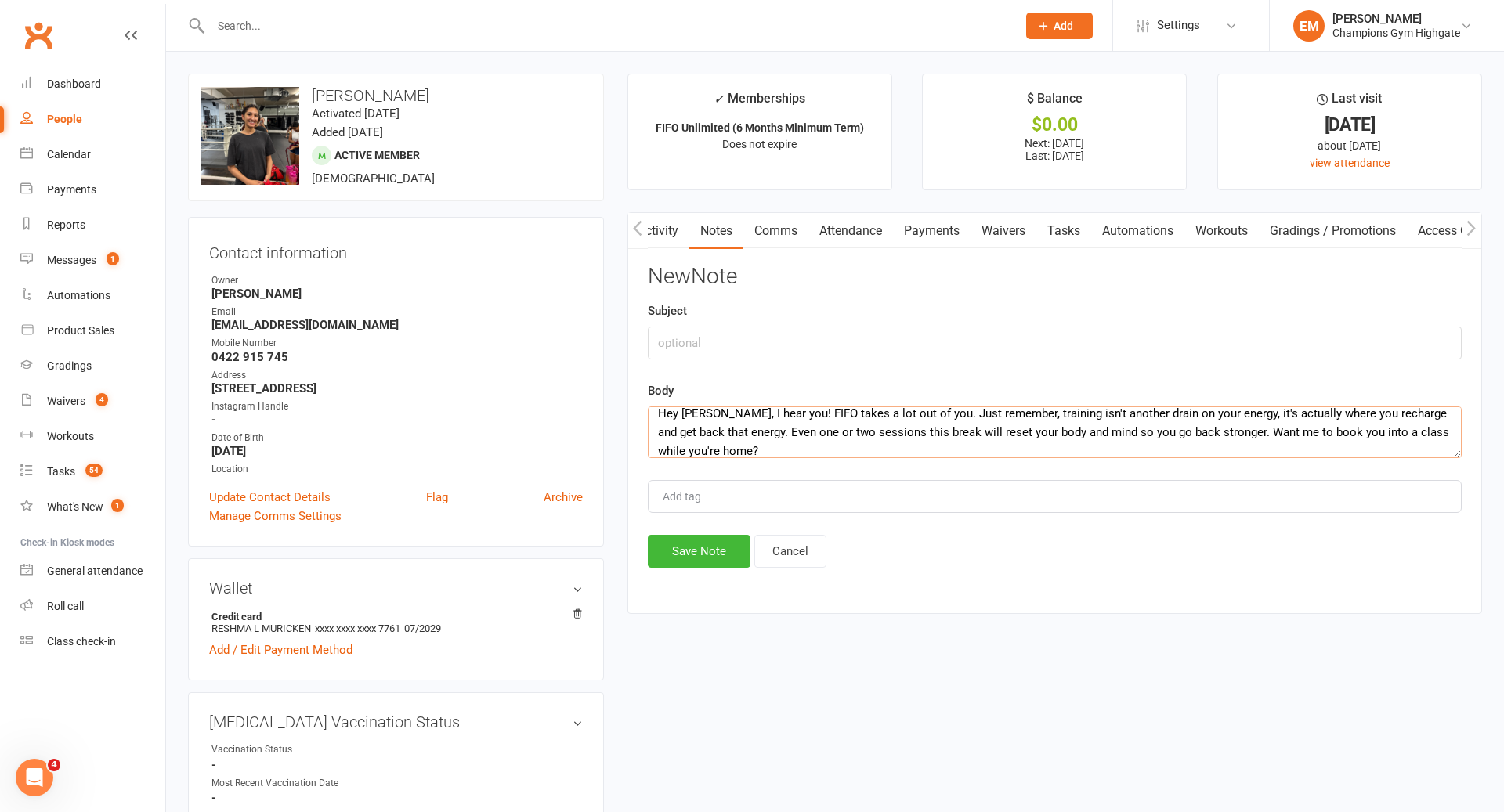
type textarea "Hey [PERSON_NAME], I hear you! FIFO takes a lot out of you. Just remember, trai…"
click at [809, 339] on input "text" at bounding box center [1054, 343] width 814 height 33
type input "R"
type input "C"
type input "SMS RESPONSE"
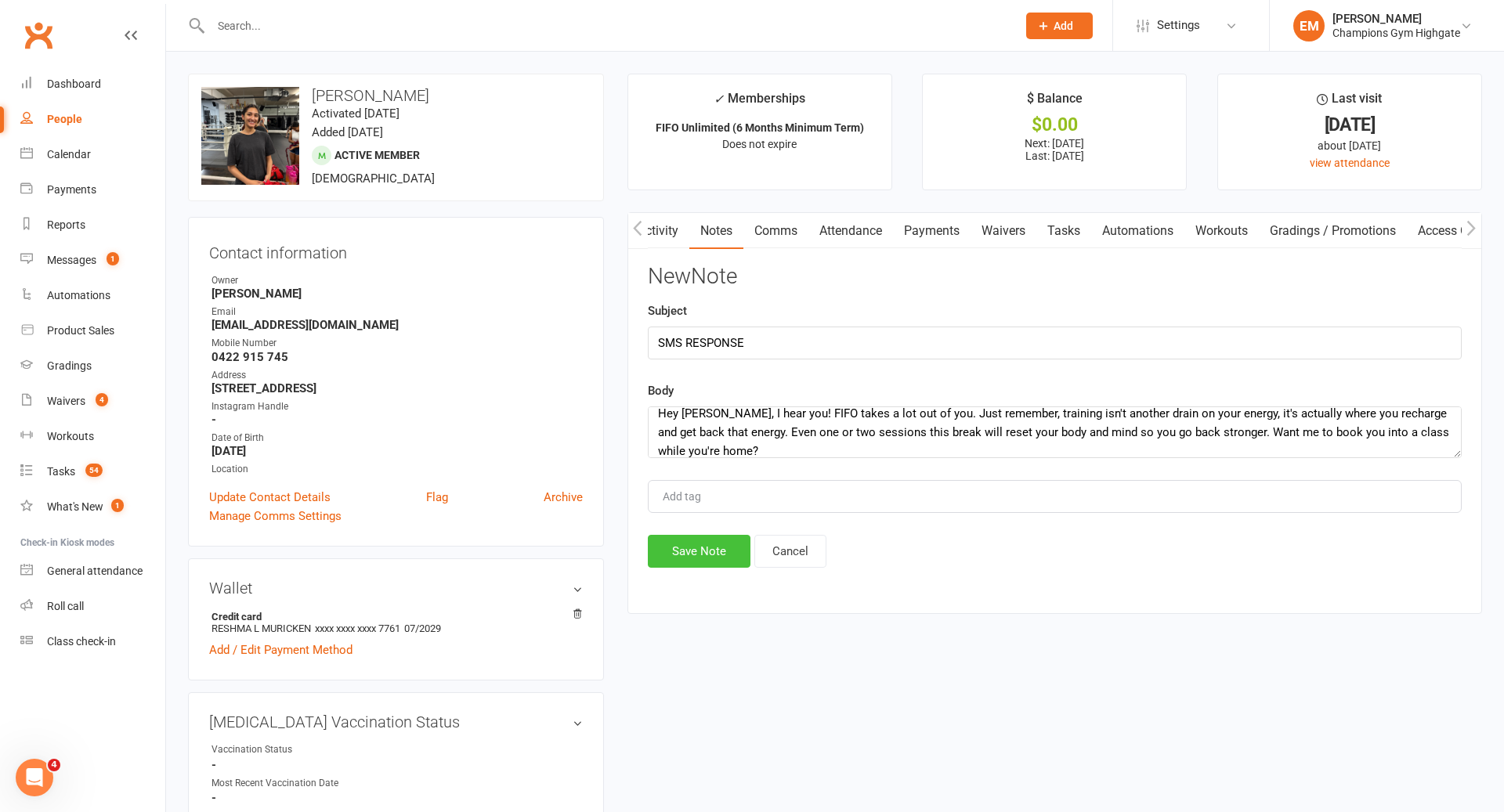
drag, startPoint x: 682, startPoint y: 554, endPoint x: 626, endPoint y: 126, distance: 431.6
click at [683, 554] on button "Save Note" at bounding box center [699, 551] width 103 height 33
